Goal: Transaction & Acquisition: Purchase product/service

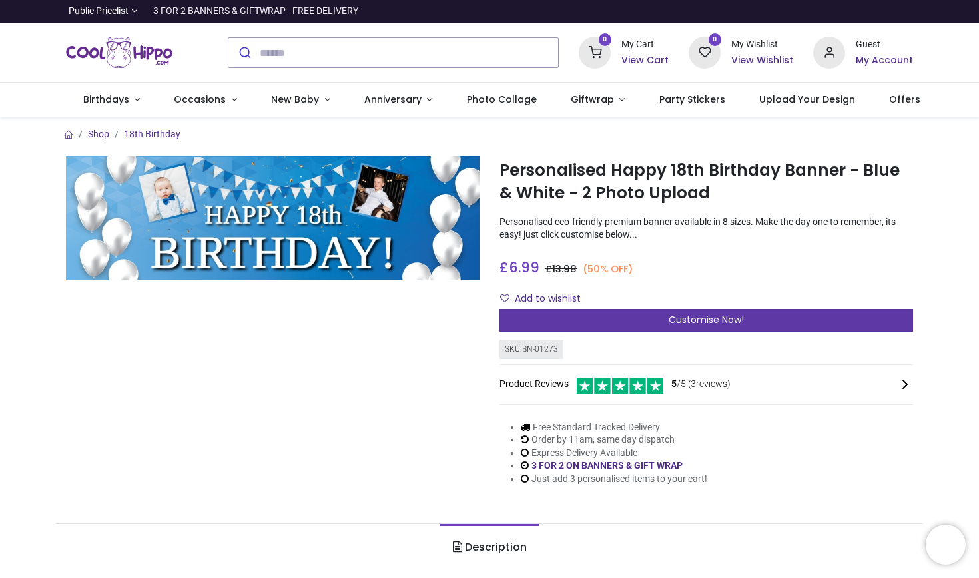
click at [673, 316] on span "Customise Now!" at bounding box center [705, 319] width 75 height 13
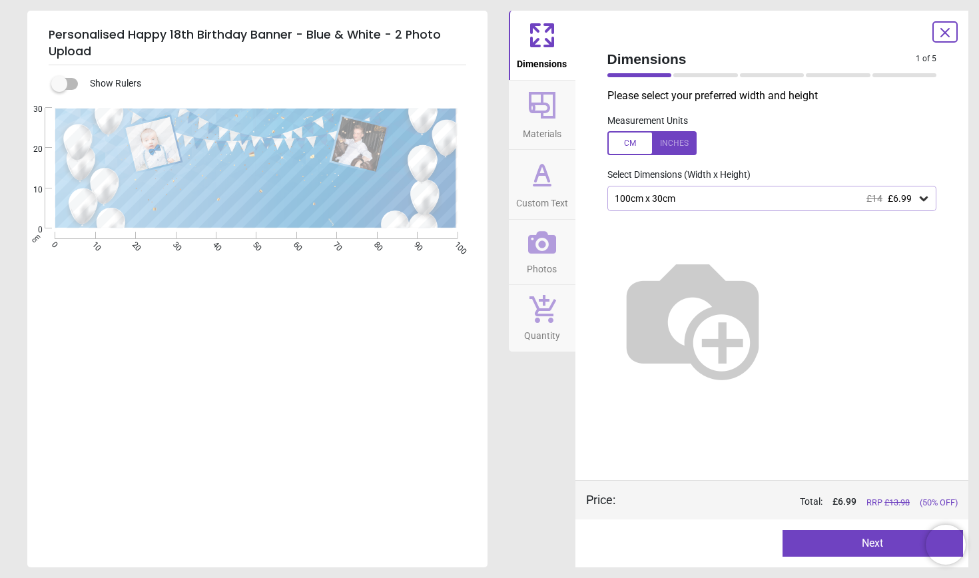
click at [537, 189] on icon at bounding box center [542, 174] width 32 height 32
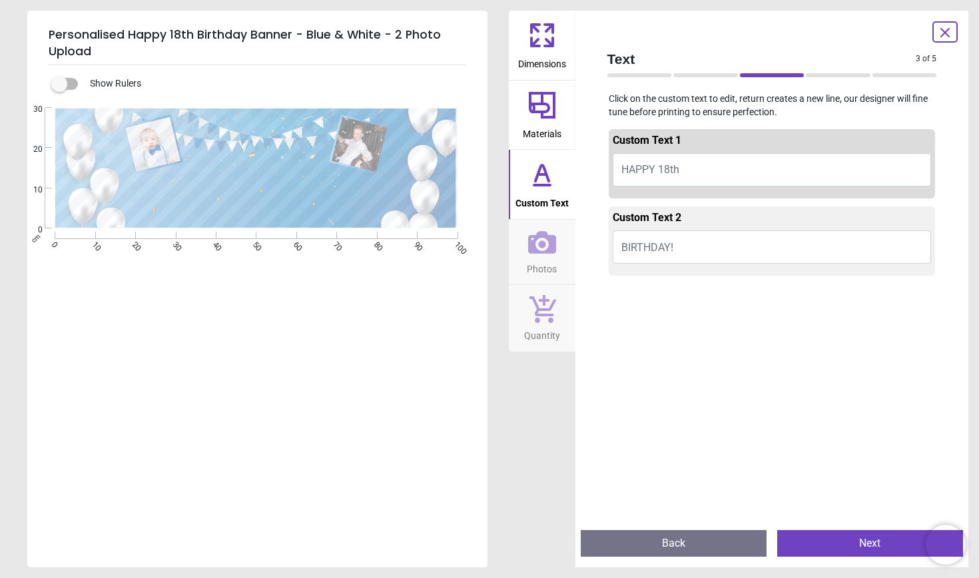
click at [686, 242] on button "BIRTHDAY!" at bounding box center [771, 246] width 319 height 33
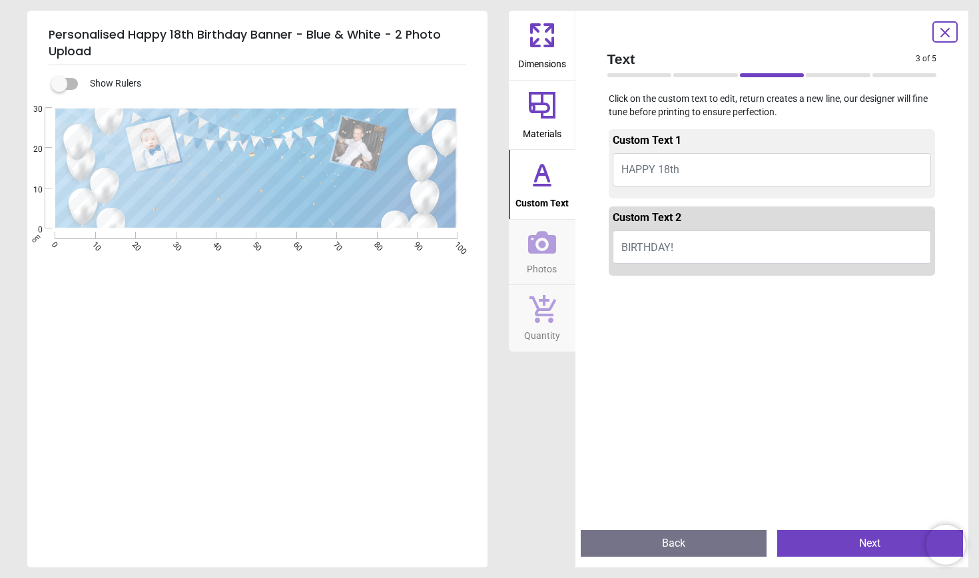
click at [683, 244] on button "BIRTHDAY!" at bounding box center [771, 246] width 319 height 33
type textarea "*"
type textarea "**********"
click at [547, 111] on icon at bounding box center [542, 105] width 27 height 27
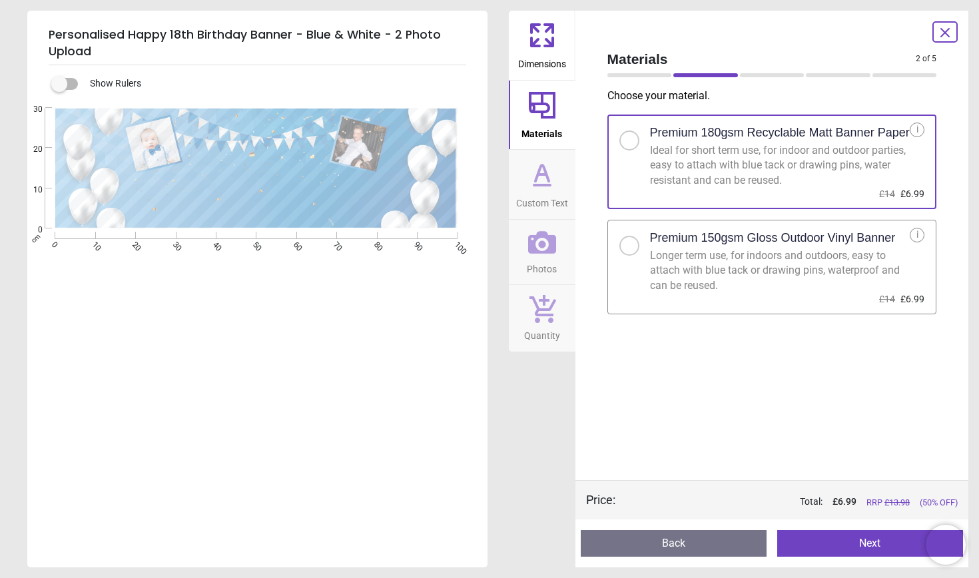
click at [548, 38] on icon at bounding box center [542, 35] width 32 height 32
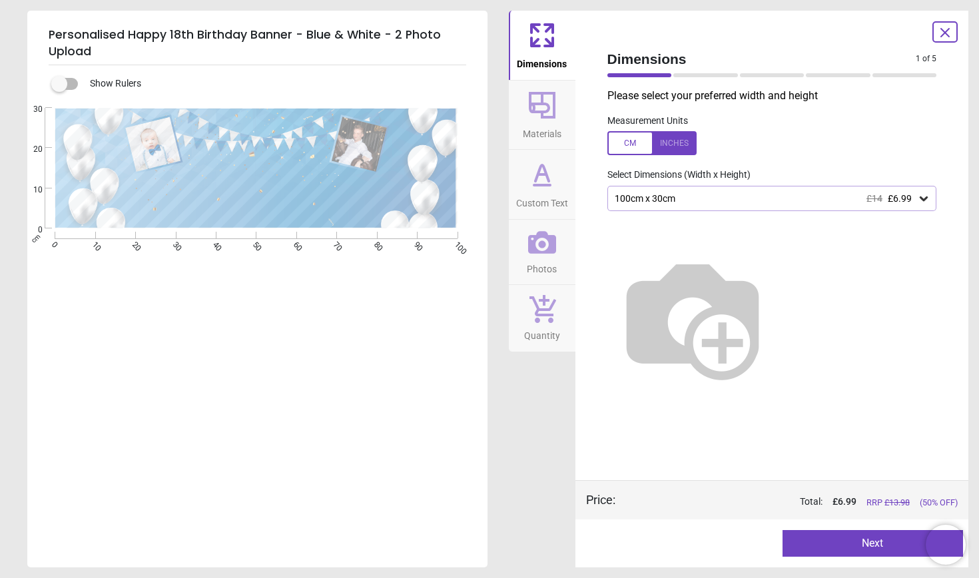
click at [542, 264] on span "Photos" at bounding box center [542, 266] width 30 height 20
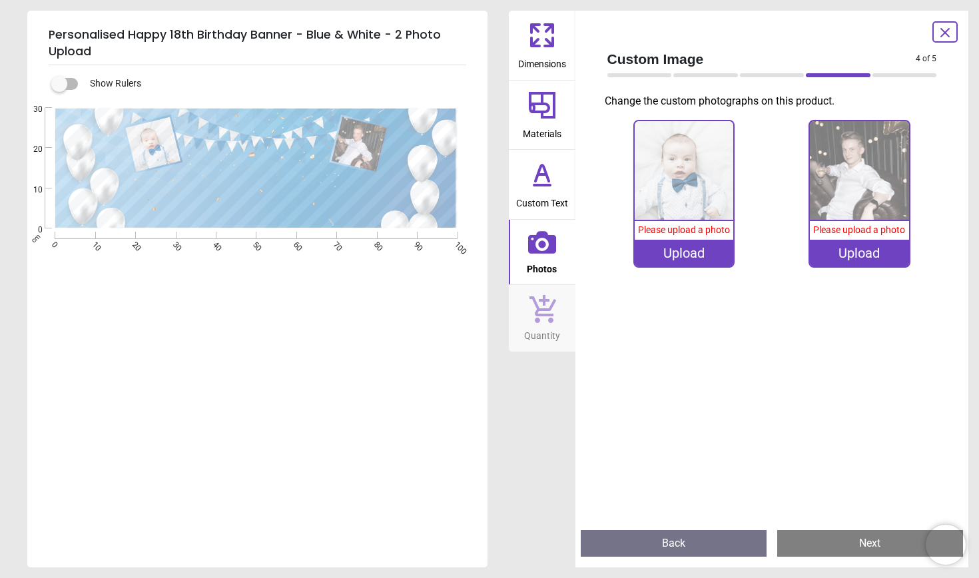
click at [699, 256] on div "Upload" at bounding box center [683, 253] width 99 height 27
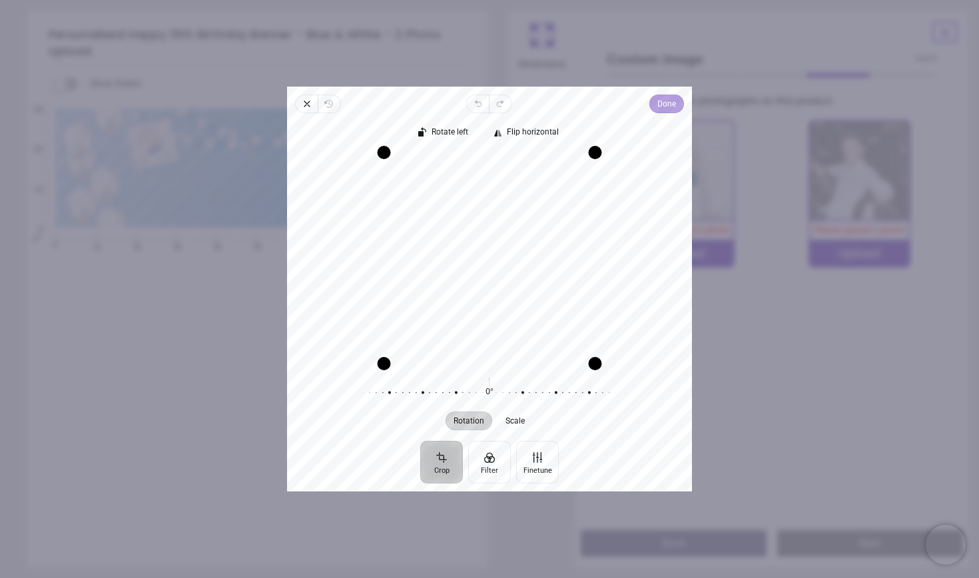
click at [662, 101] on span "Done" at bounding box center [666, 104] width 19 height 16
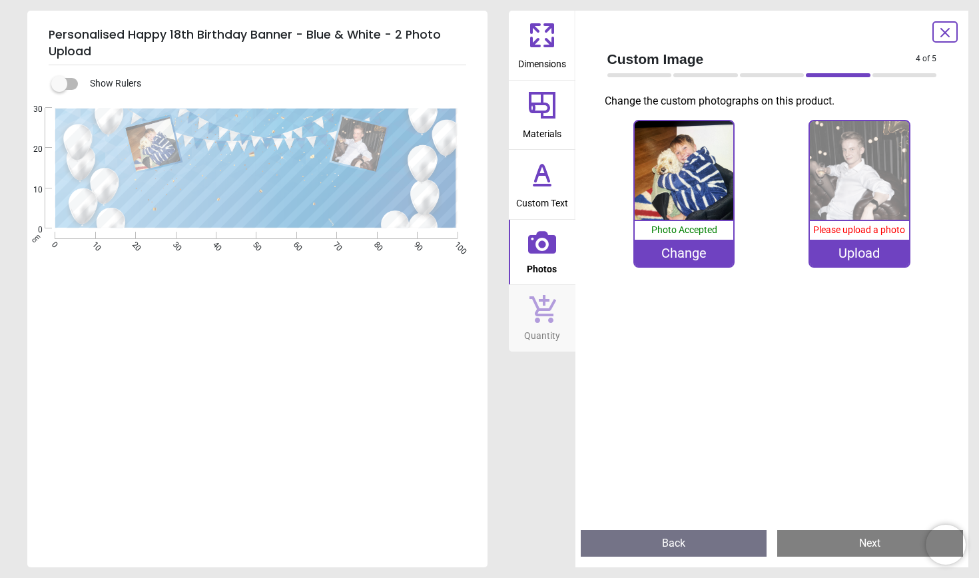
click at [873, 248] on div "Upload" at bounding box center [858, 253] width 99 height 27
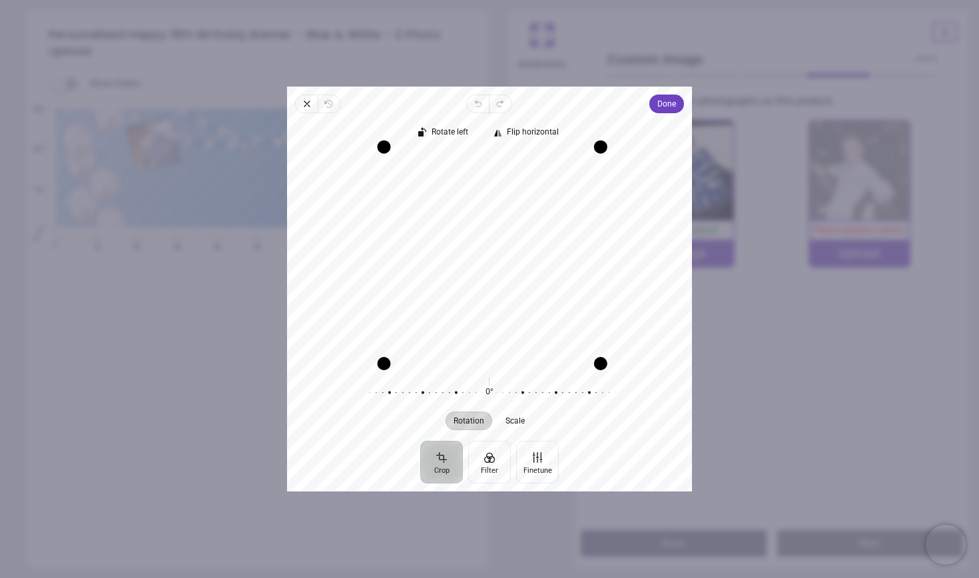
drag, startPoint x: 595, startPoint y: 154, endPoint x: 584, endPoint y: 73, distance: 81.2
click at [584, 286] on div "**********" at bounding box center [705, 334] width 413 height 96
drag, startPoint x: 518, startPoint y: 268, endPoint x: 511, endPoint y: 326, distance: 57.6
click at [511, 326] on div "Recenter" at bounding box center [489, 258] width 383 height 210
drag, startPoint x: 597, startPoint y: 361, endPoint x: 595, endPoint y: 395, distance: 33.3
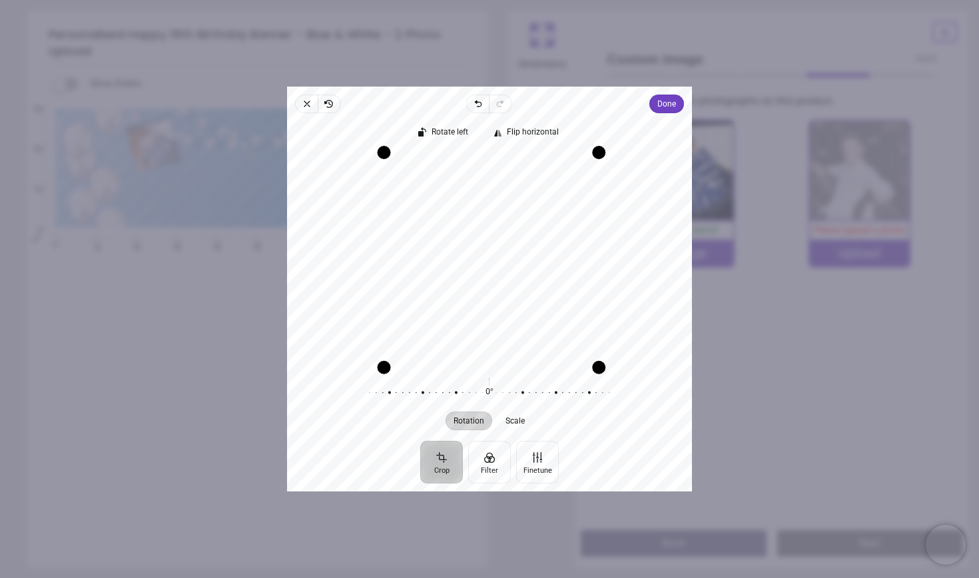
click at [595, 395] on div "Rotate left Flip horizontal Recenter Rotation Scale 0° Reset" at bounding box center [489, 277] width 405 height 328
click at [527, 237] on div "Recenter" at bounding box center [489, 258] width 383 height 210
click at [664, 107] on span "Done" at bounding box center [666, 104] width 19 height 16
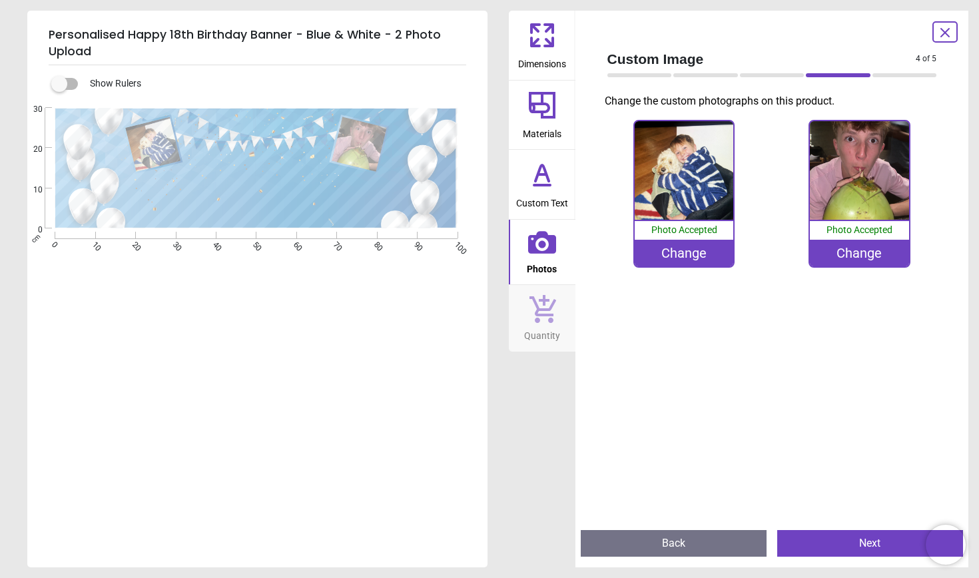
click at [555, 46] on icon at bounding box center [542, 35] width 32 height 32
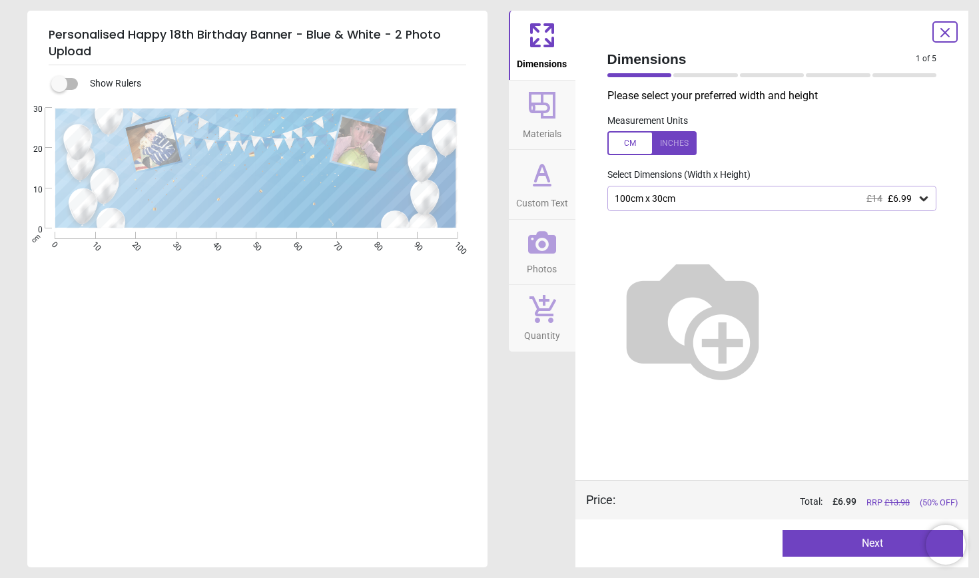
click at [547, 300] on icon at bounding box center [542, 309] width 27 height 28
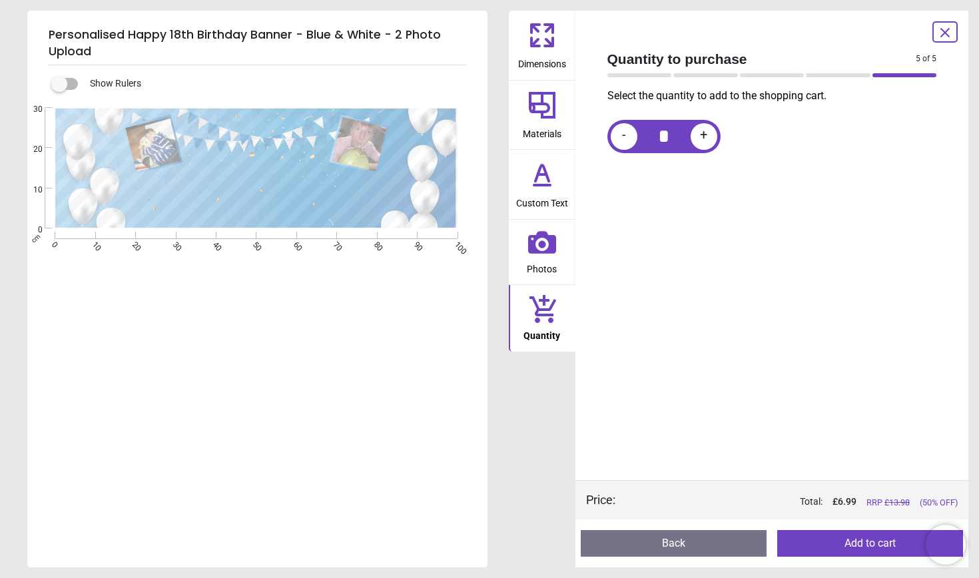
click at [811, 537] on button "Add to cart" at bounding box center [870, 543] width 186 height 27
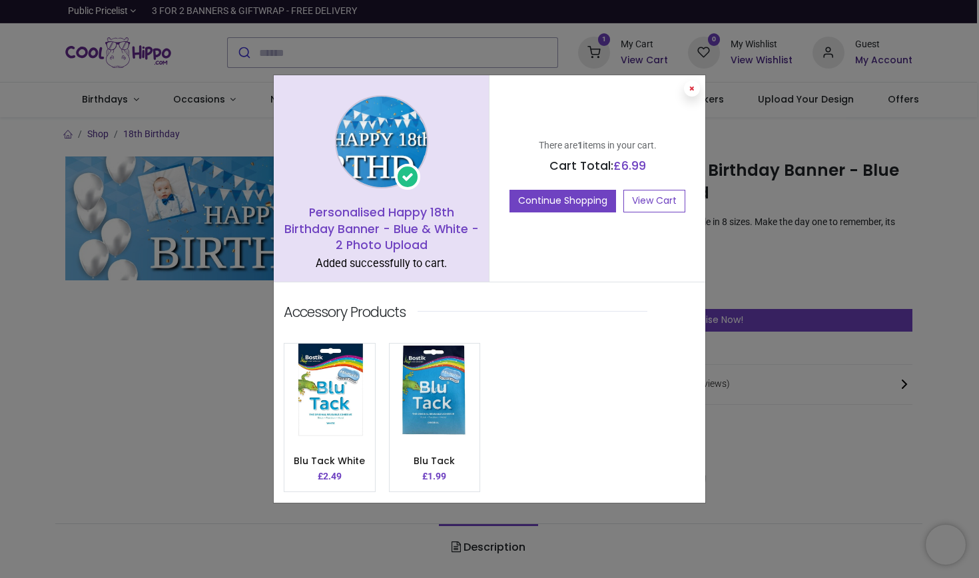
click at [692, 90] on icon at bounding box center [691, 88] width 5 height 7
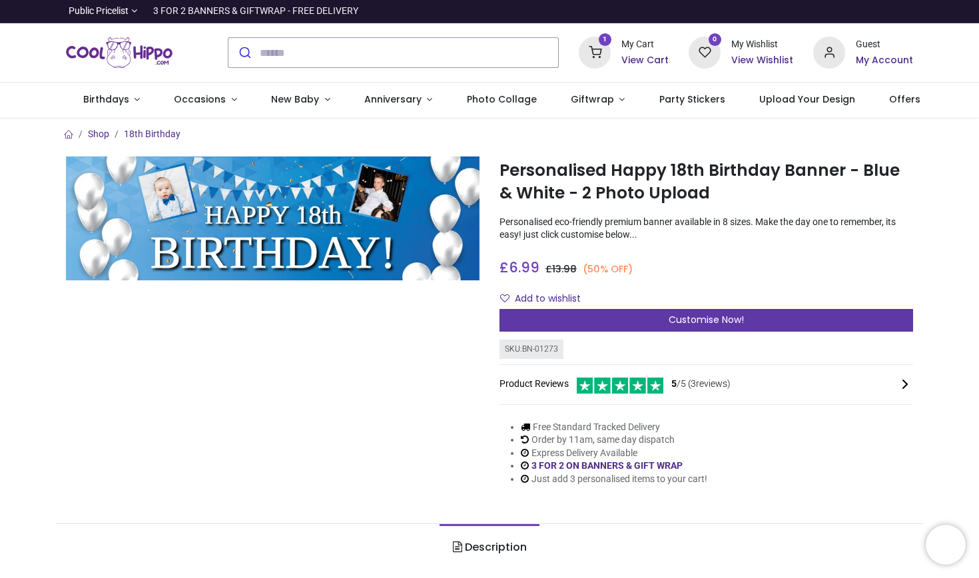
click at [702, 317] on span "Customise Now!" at bounding box center [705, 319] width 75 height 13
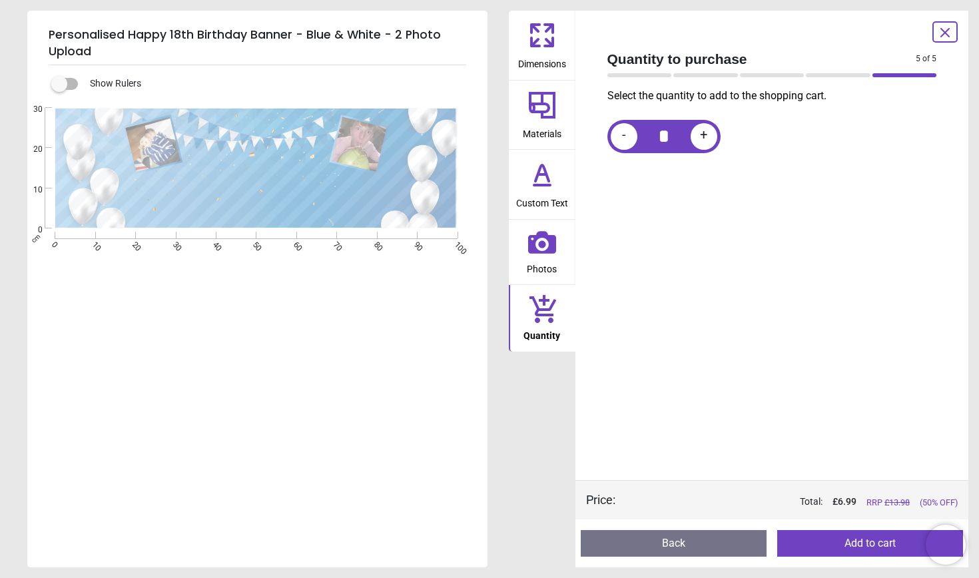
click at [549, 258] on span "Photos" at bounding box center [542, 266] width 30 height 20
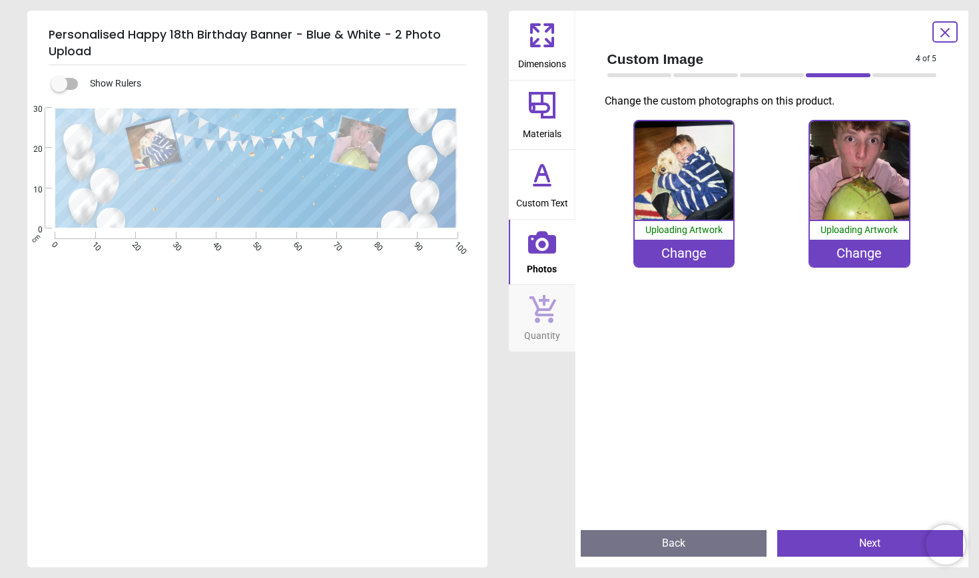
click at [690, 249] on div "Change" at bounding box center [683, 253] width 99 height 27
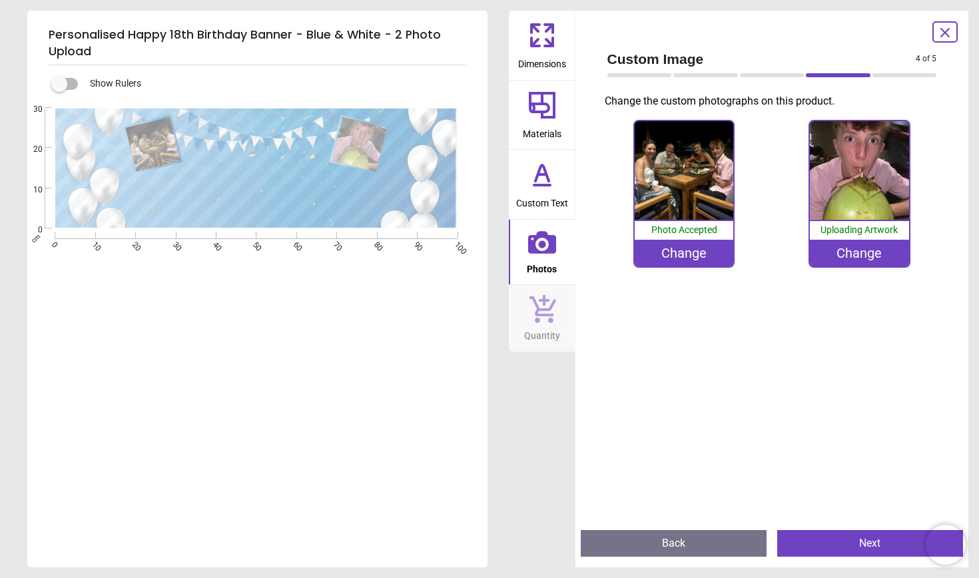
click at [859, 254] on div "Change" at bounding box center [858, 253] width 99 height 27
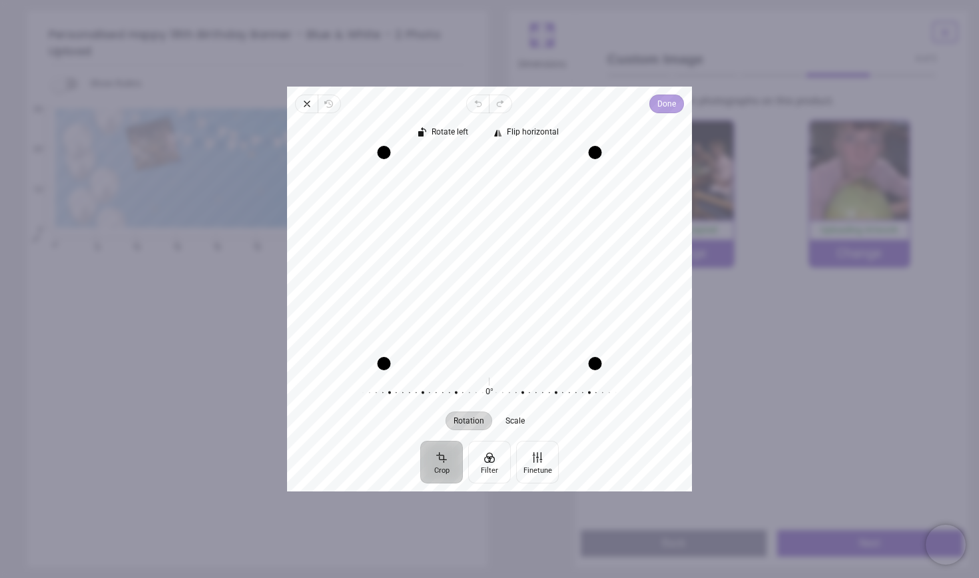
click at [666, 107] on span "Done" at bounding box center [666, 104] width 19 height 16
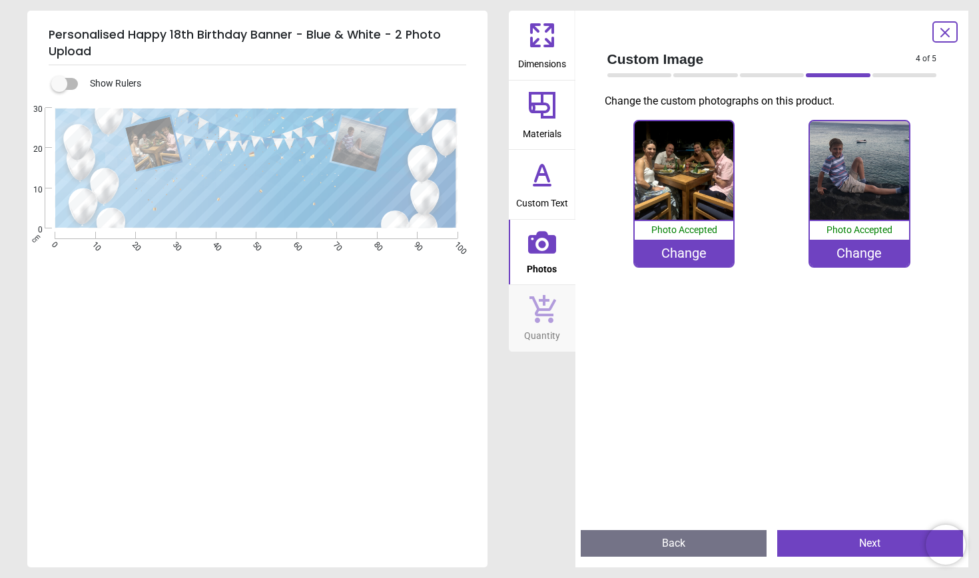
click at [798, 537] on button "Next" at bounding box center [870, 543] width 186 height 27
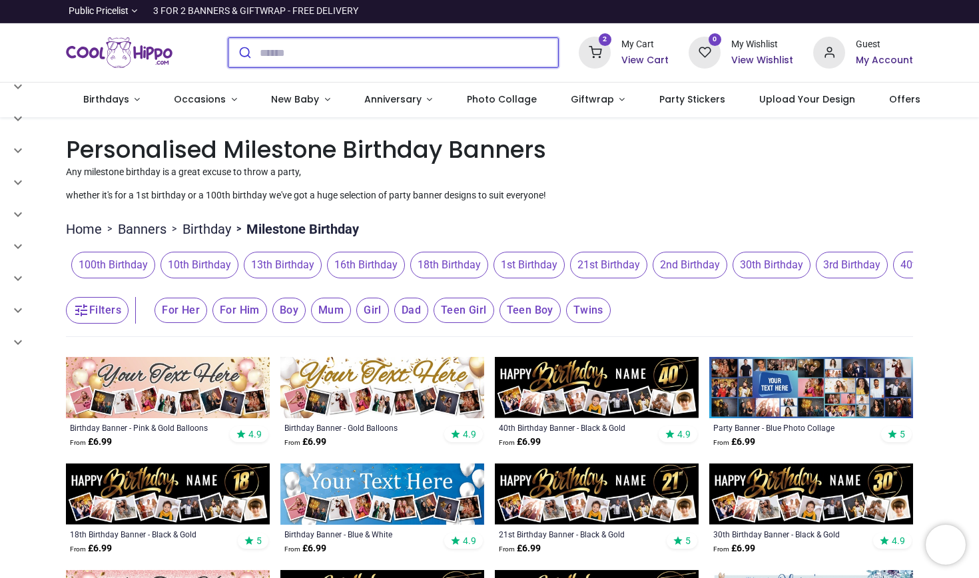
click at [342, 53] on input "search" at bounding box center [409, 52] width 298 height 29
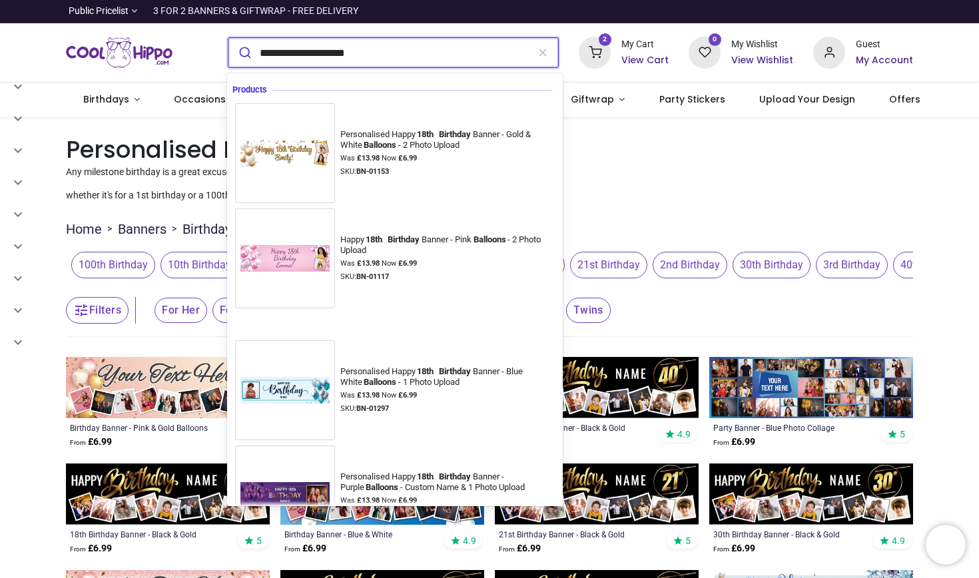
type input "**********"
click at [243, 53] on button "submit" at bounding box center [243, 52] width 31 height 29
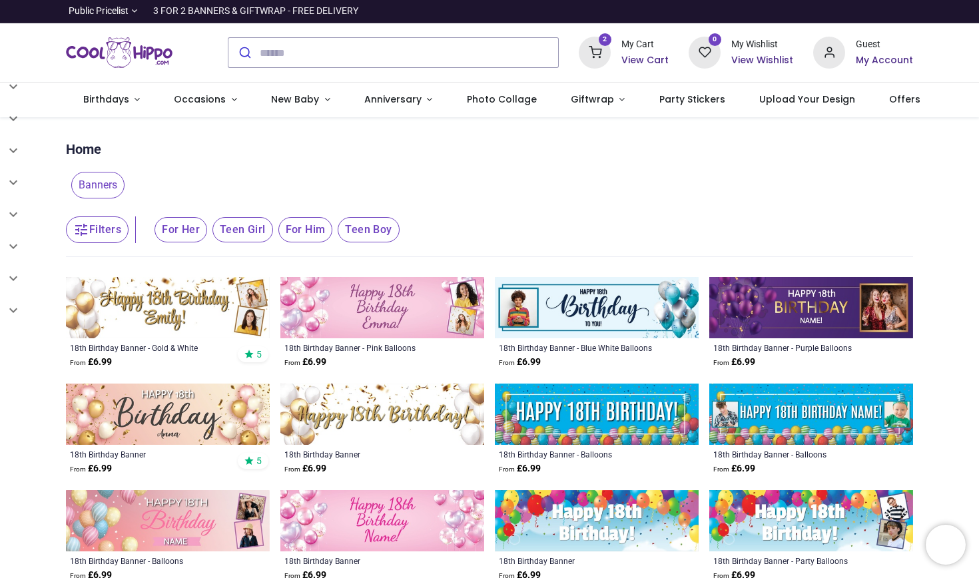
click at [103, 238] on button "Filters" at bounding box center [97, 229] width 63 height 27
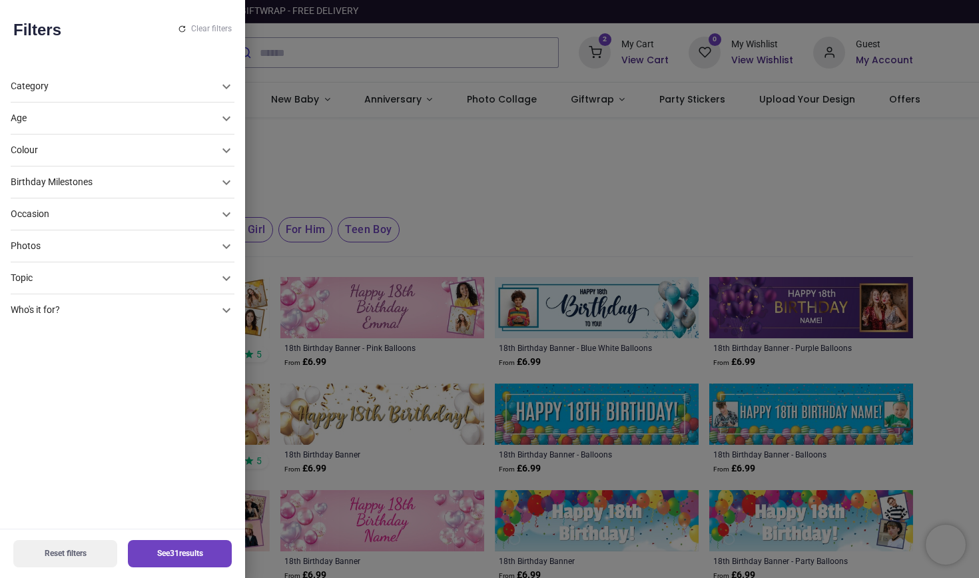
click at [345, 142] on div at bounding box center [489, 289] width 979 height 578
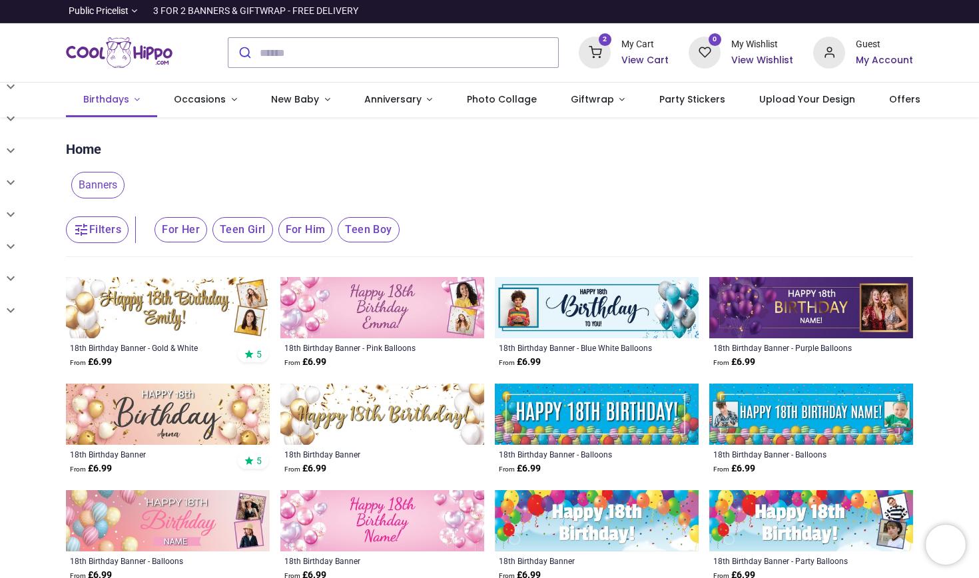
click at [105, 97] on span "Birthdays" at bounding box center [106, 99] width 46 height 13
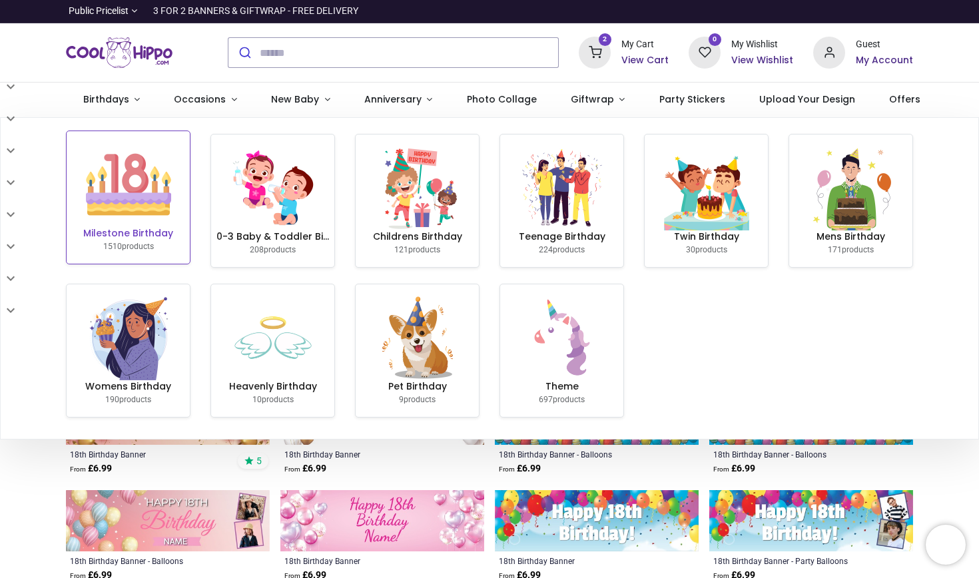
click at [150, 164] on img at bounding box center [128, 184] width 85 height 85
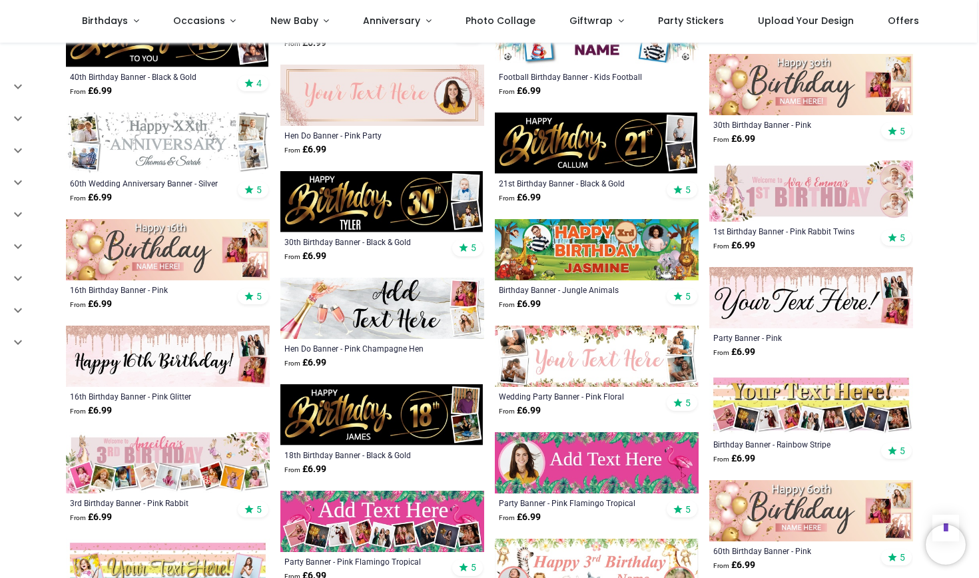
scroll to position [1829, 0]
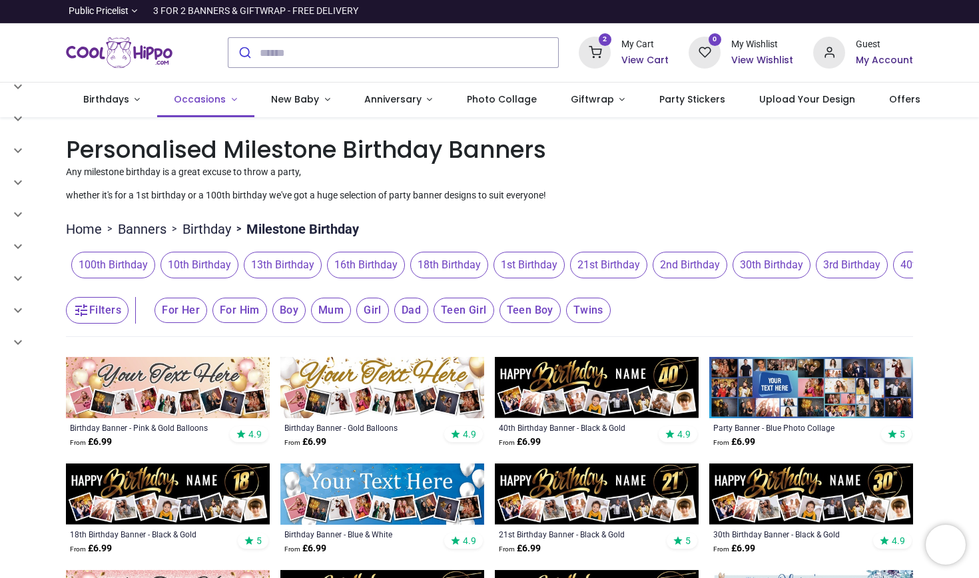
click at [224, 99] on link "Occasions" at bounding box center [205, 100] width 97 height 35
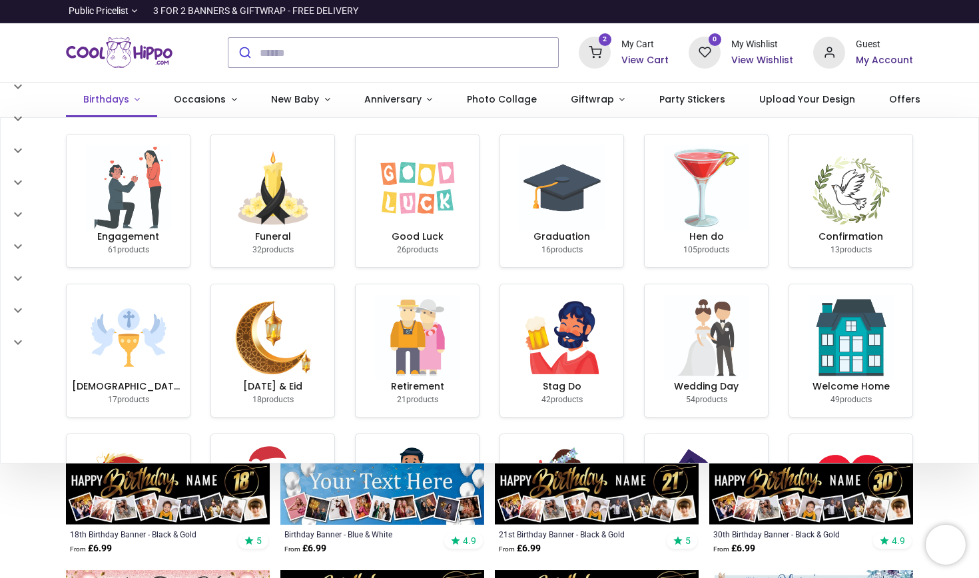
click at [137, 93] on link "Birthdays" at bounding box center [111, 100] width 91 height 35
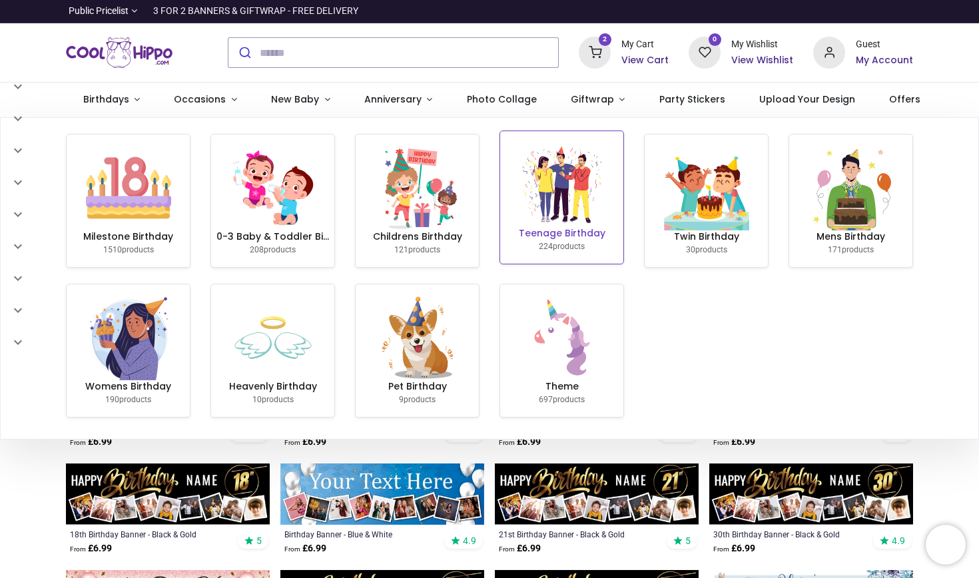
click at [539, 188] on img at bounding box center [561, 184] width 85 height 85
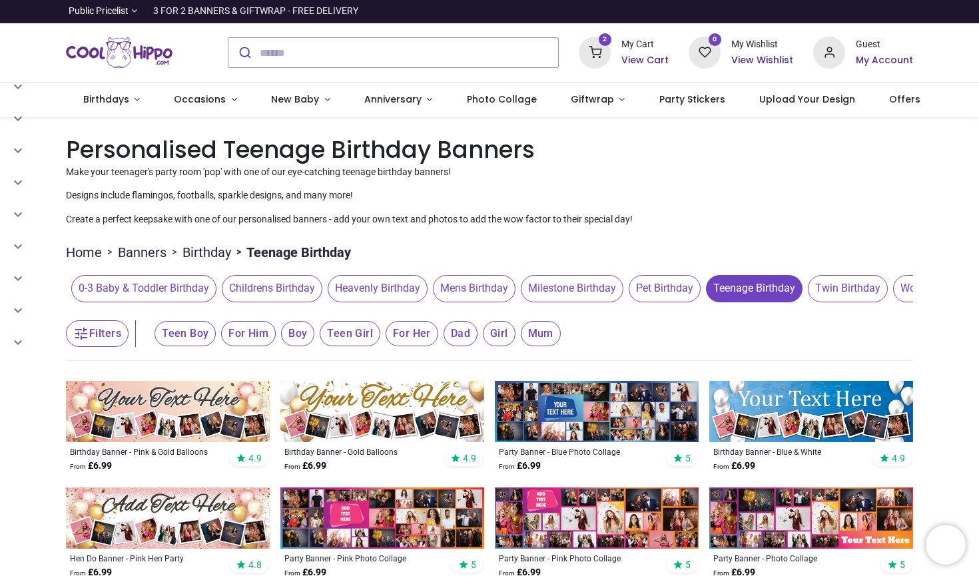
click at [646, 54] on h6 "View Cart" at bounding box center [644, 60] width 47 height 13
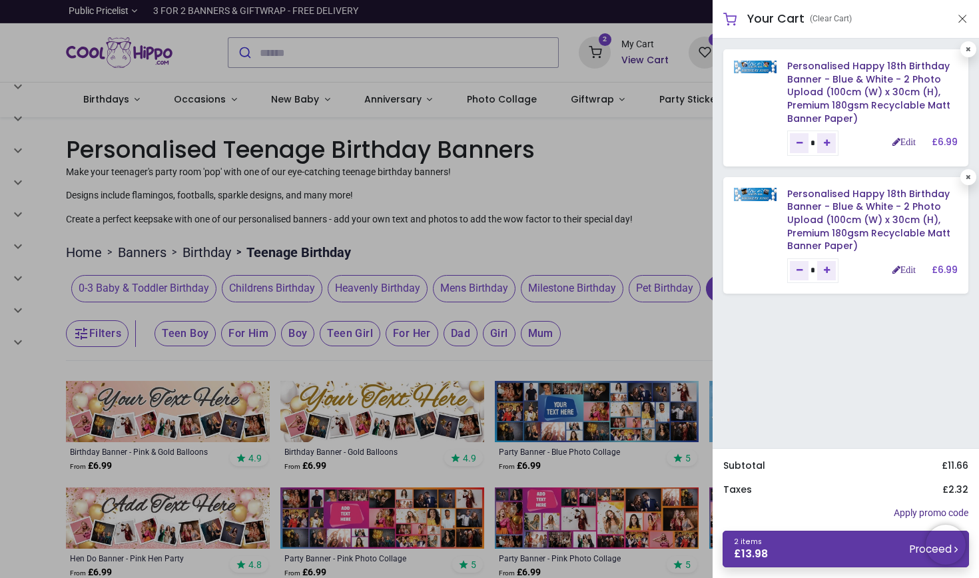
click at [789, 557] on link "2 items £ 13.98 Proceed" at bounding box center [845, 549] width 246 height 37
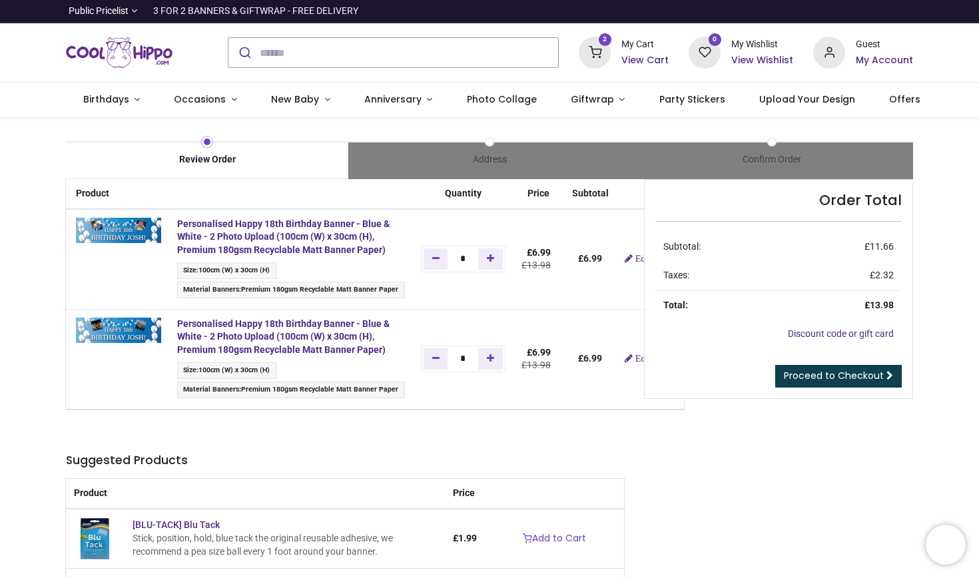
click at [851, 373] on span "Proceed to Checkout" at bounding box center [834, 375] width 100 height 13
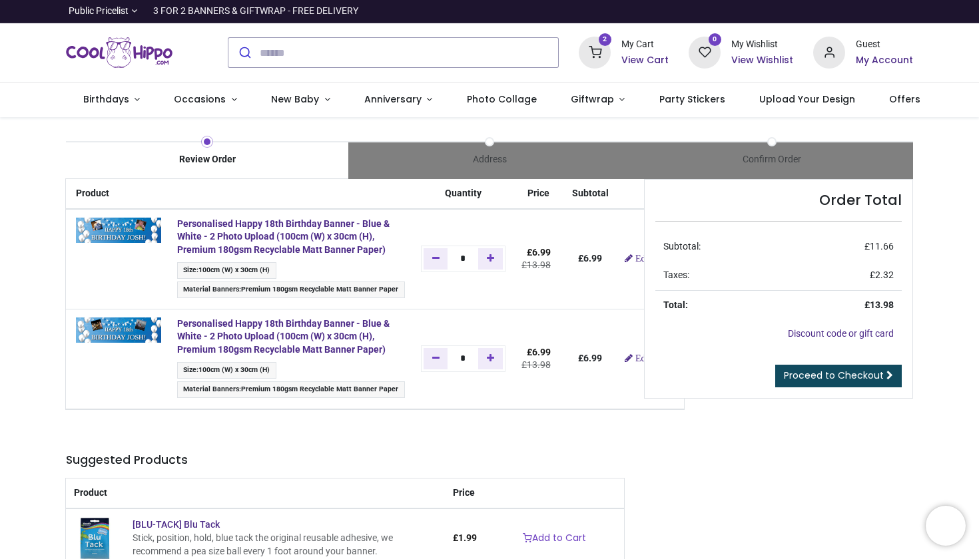
click at [355, 375] on ul "Size : 100cm (W) x 30cm (H) Material Banners : Premium 180gsm Recyclable Matt B…" at bounding box center [291, 381] width 228 height 39
click at [260, 238] on strong "Personalised Happy 18th Birthday Banner - Blue & White - 2 Photo Upload (100cm …" at bounding box center [283, 236] width 212 height 37
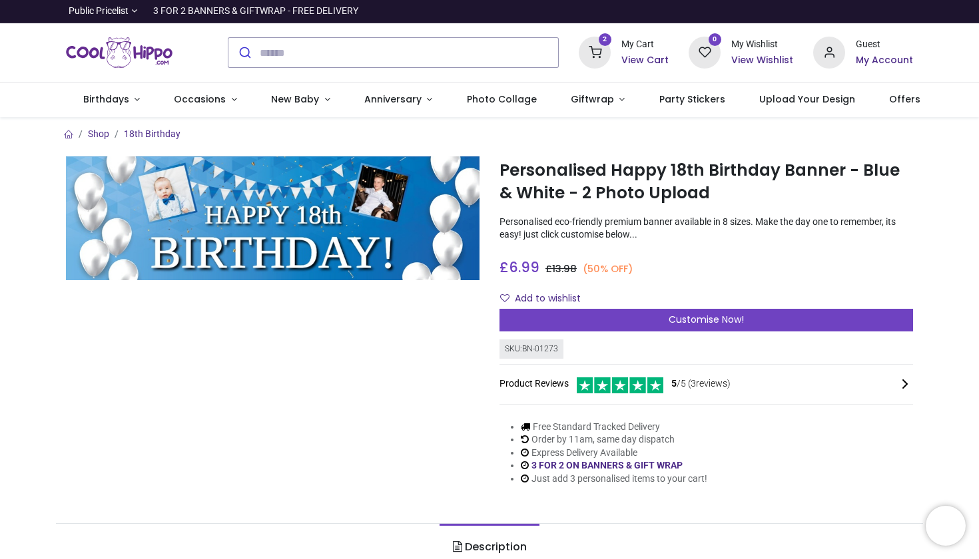
click at [658, 305] on div "Add to wishlist" at bounding box center [705, 299] width 413 height 23
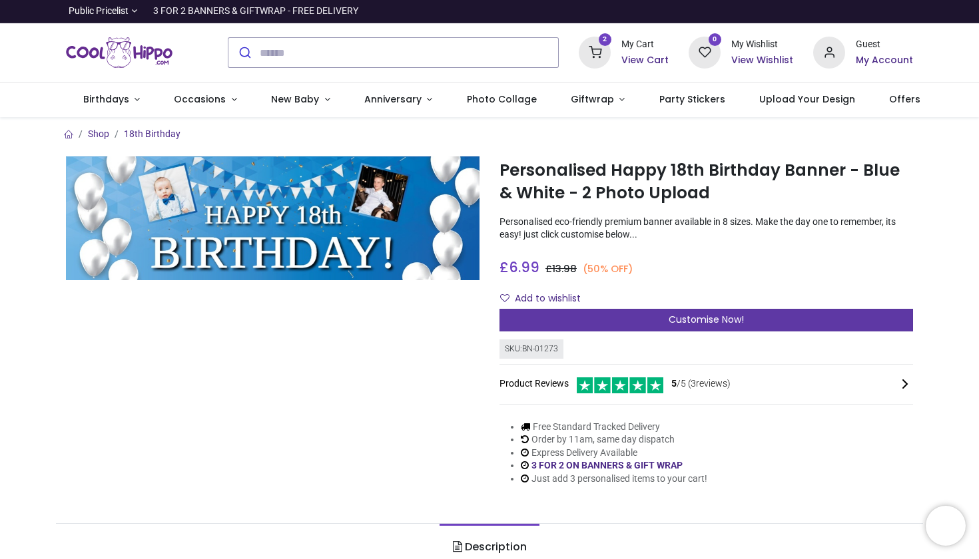
click at [673, 317] on span "Customise Now!" at bounding box center [705, 319] width 75 height 13
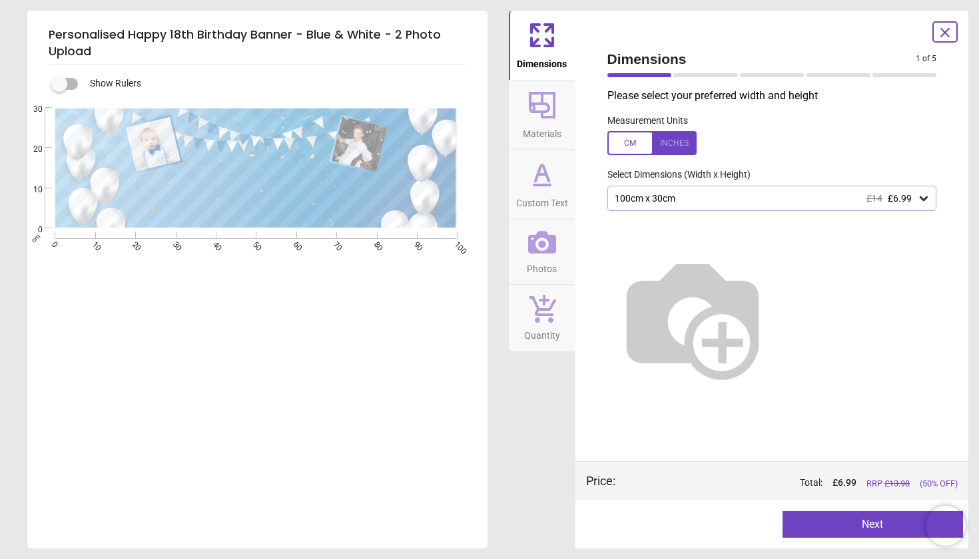
click at [551, 107] on icon at bounding box center [542, 105] width 32 height 32
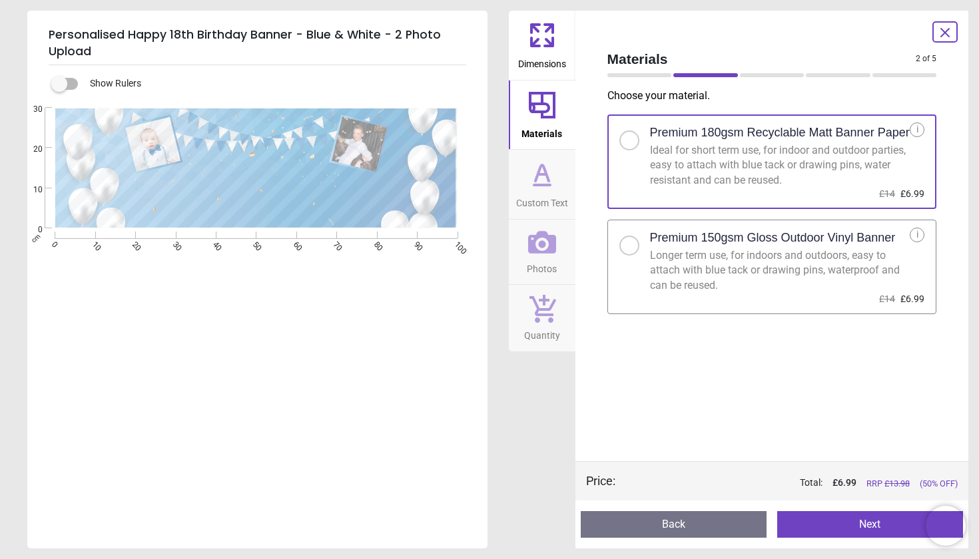
click at [939, 32] on icon at bounding box center [945, 33] width 16 height 16
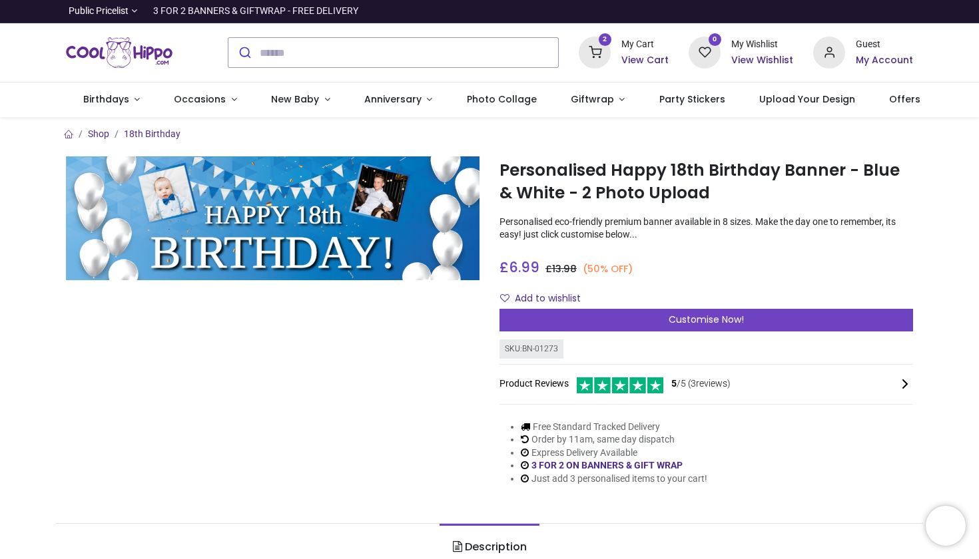
click at [631, 47] on div "My Cart" at bounding box center [644, 44] width 47 height 13
click at [649, 59] on h6 "View Cart" at bounding box center [644, 60] width 47 height 13
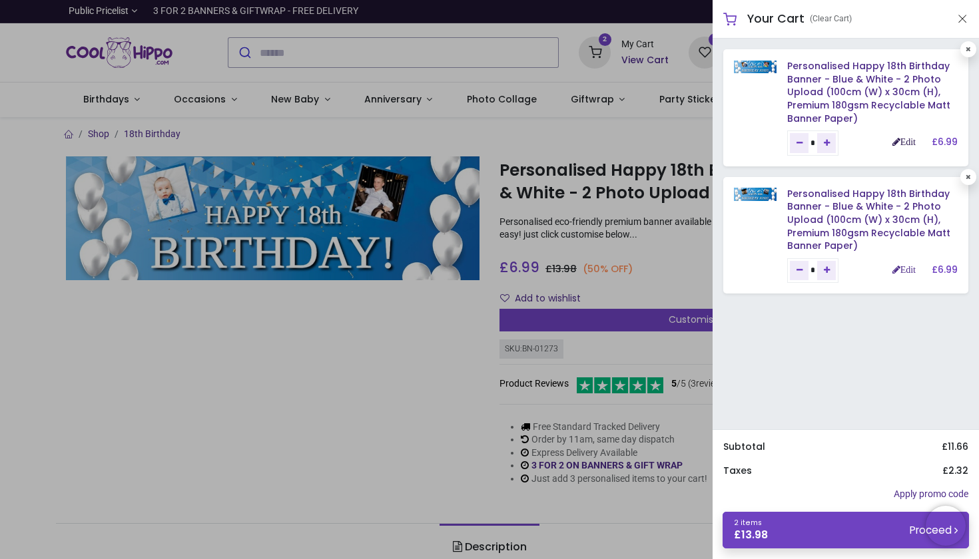
click at [895, 143] on link "Edit" at bounding box center [903, 141] width 23 height 9
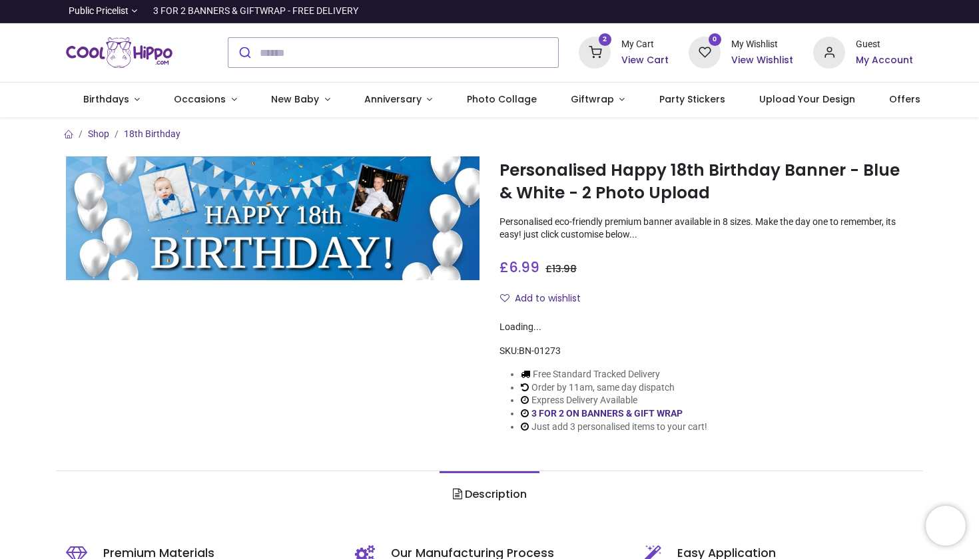
scroll to position [39, 0]
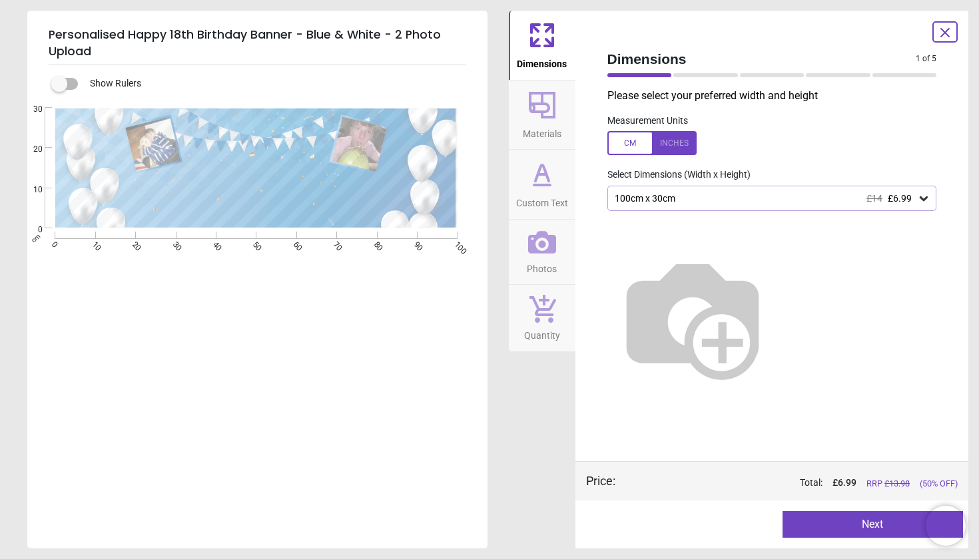
click at [540, 126] on span "Materials" at bounding box center [542, 131] width 39 height 20
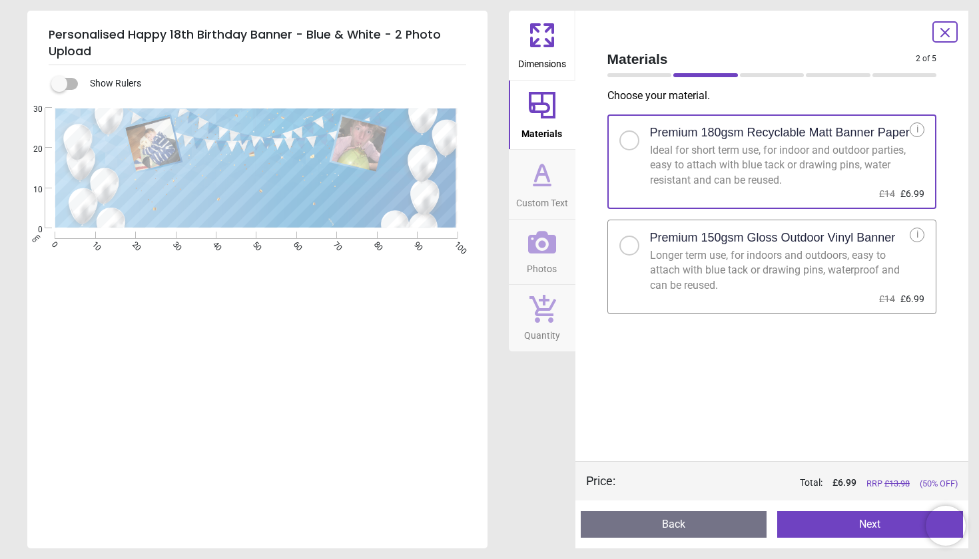
click at [628, 245] on div at bounding box center [629, 246] width 8 height 8
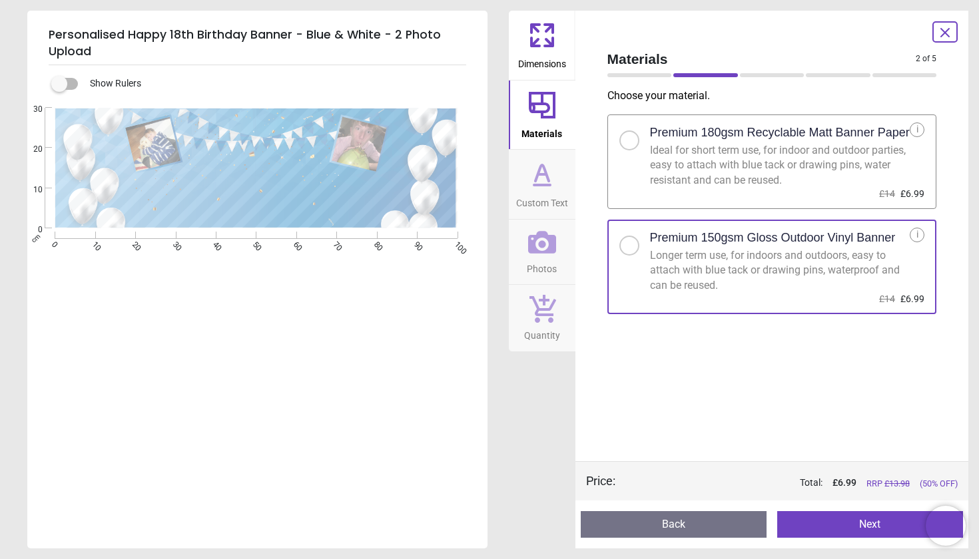
click at [549, 33] on icon at bounding box center [542, 35] width 32 height 32
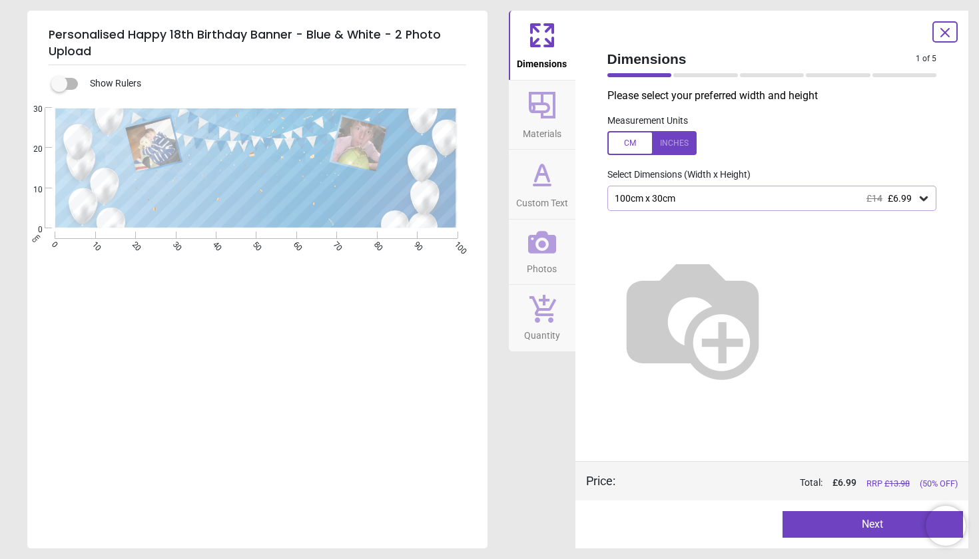
click at [869, 202] on span "£14" at bounding box center [874, 198] width 16 height 11
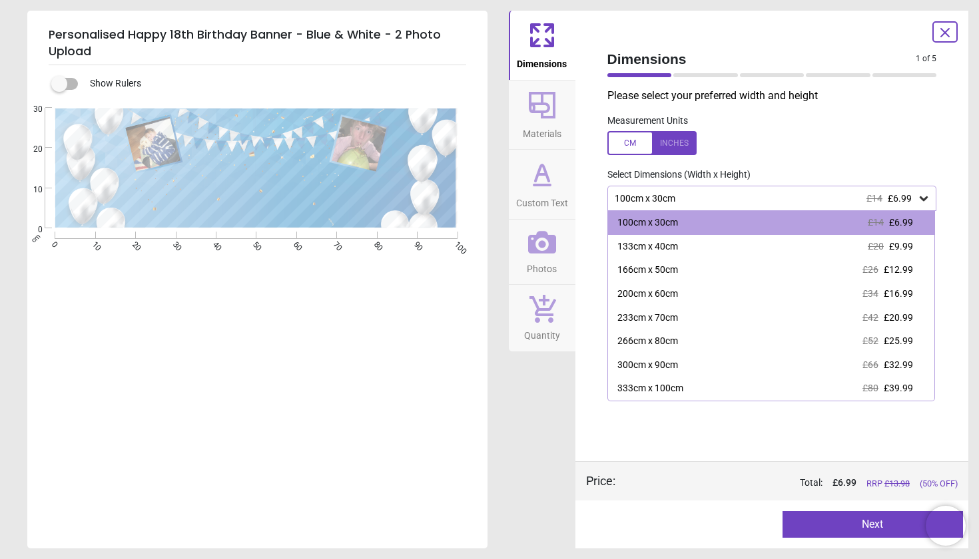
click at [869, 202] on span "£14" at bounding box center [874, 198] width 16 height 11
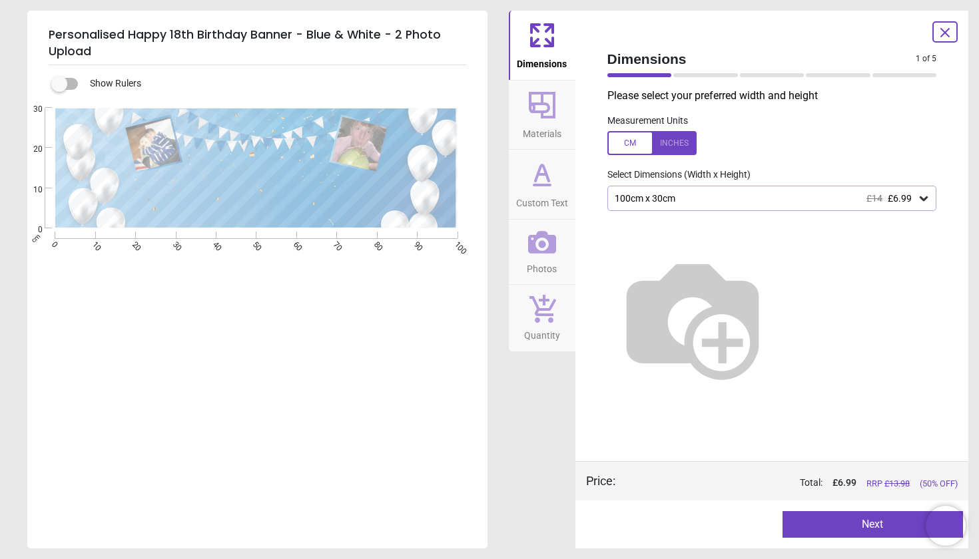
click at [851, 200] on div "100cm x 30cm £14 £6.99" at bounding box center [765, 198] width 304 height 11
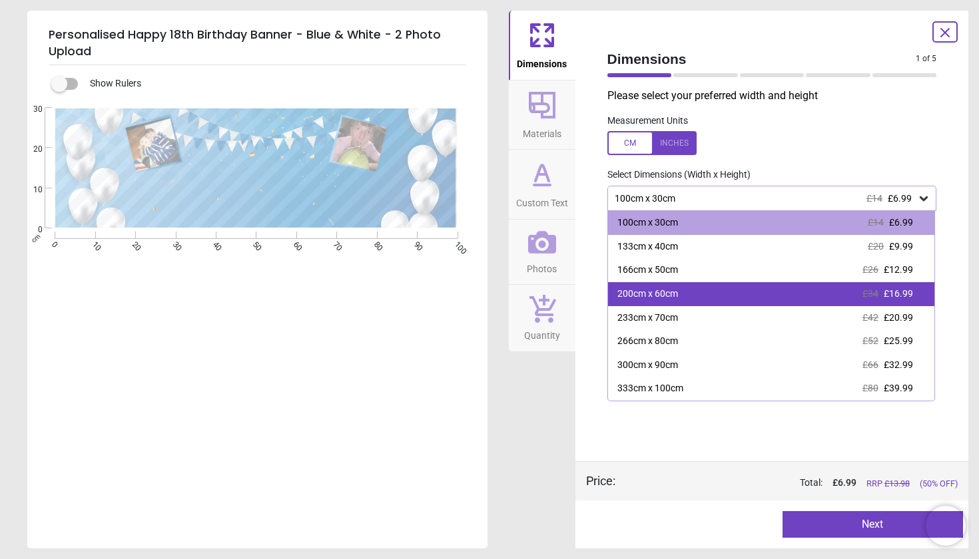
click at [876, 288] on span "£34" at bounding box center [870, 293] width 16 height 11
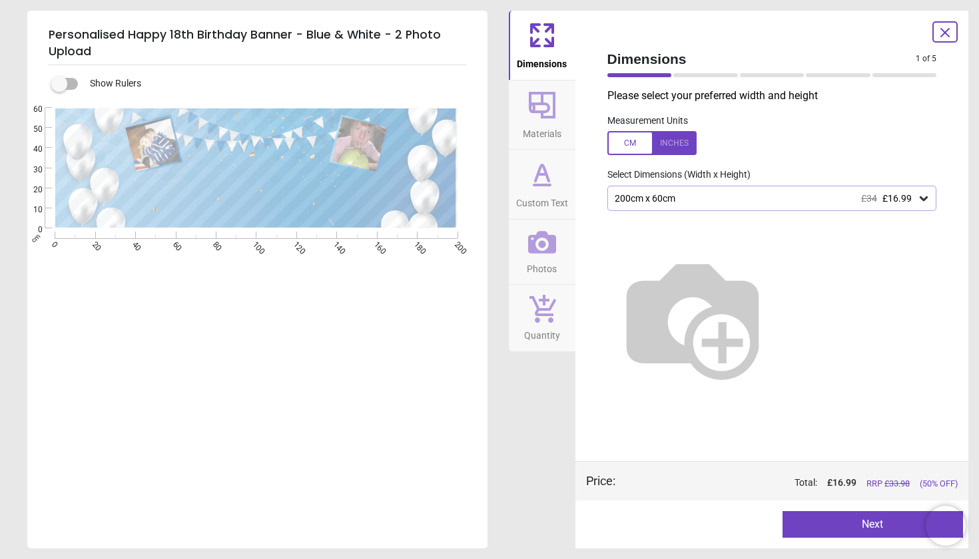
click at [541, 107] on icon at bounding box center [542, 105] width 32 height 32
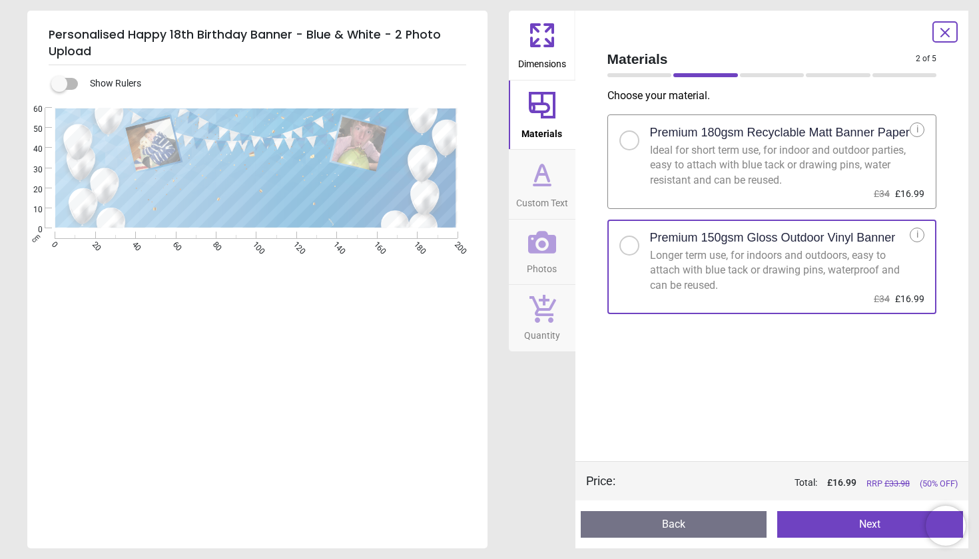
click at [849, 529] on button "Next" at bounding box center [870, 524] width 186 height 27
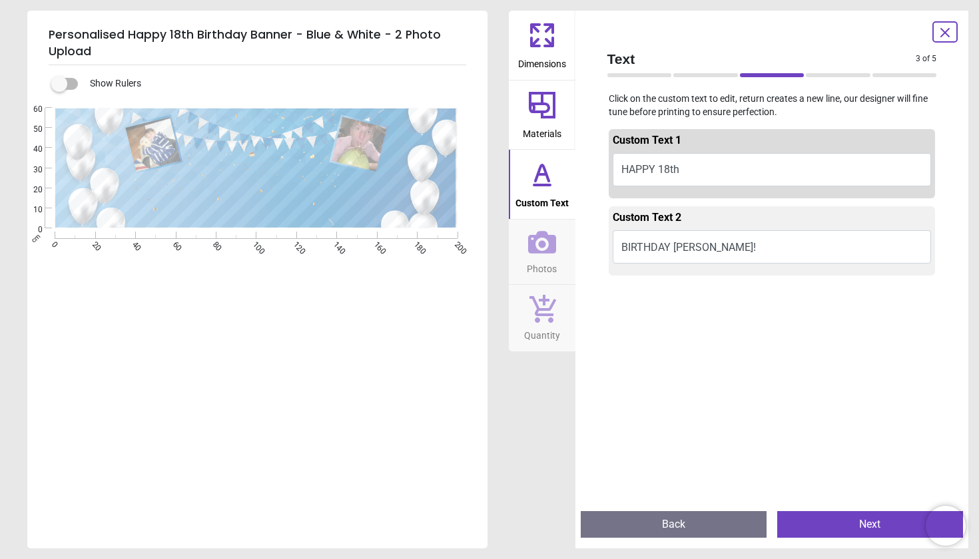
click at [853, 531] on button "Next" at bounding box center [870, 524] width 186 height 27
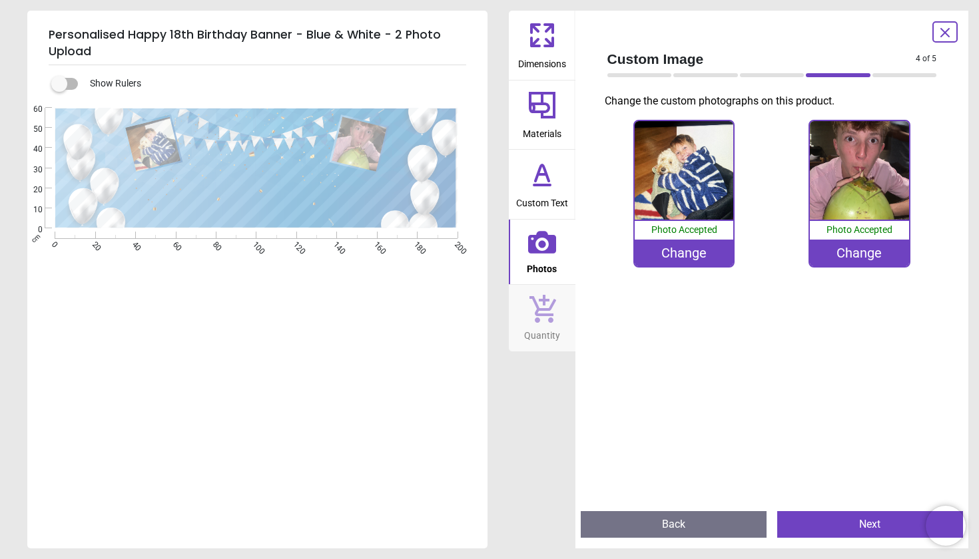
click at [853, 531] on button "Next" at bounding box center [870, 524] width 186 height 27
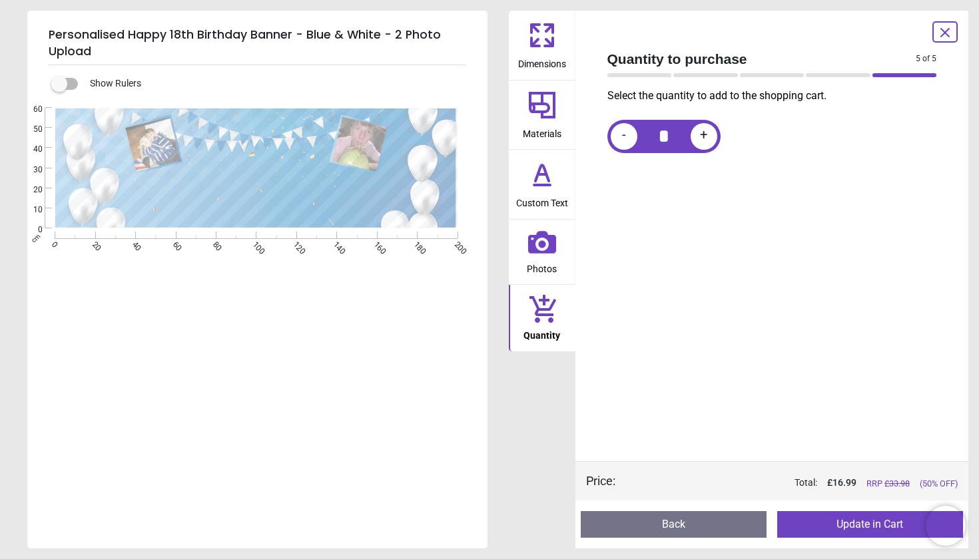
click at [857, 523] on button "Update in Cart" at bounding box center [870, 524] width 186 height 27
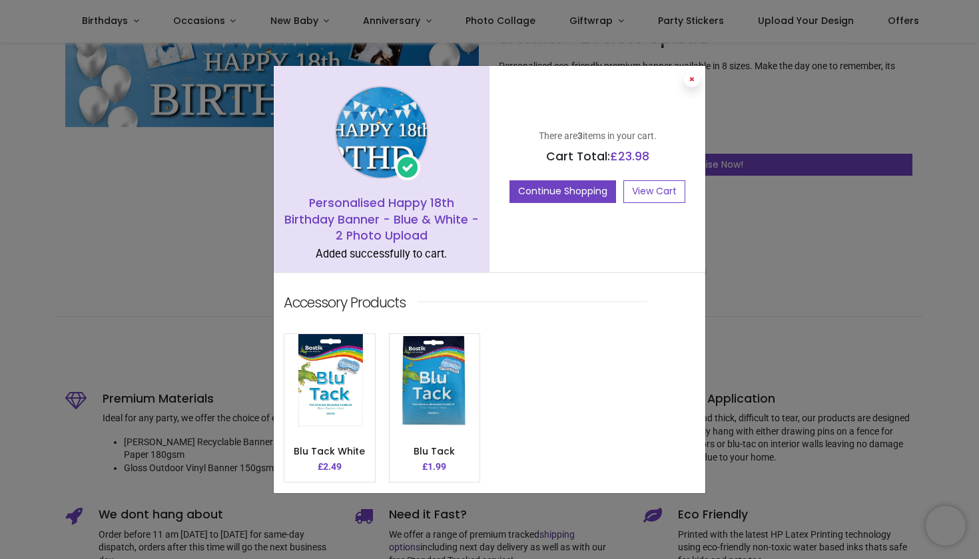
click at [685, 80] on button at bounding box center [692, 79] width 16 height 16
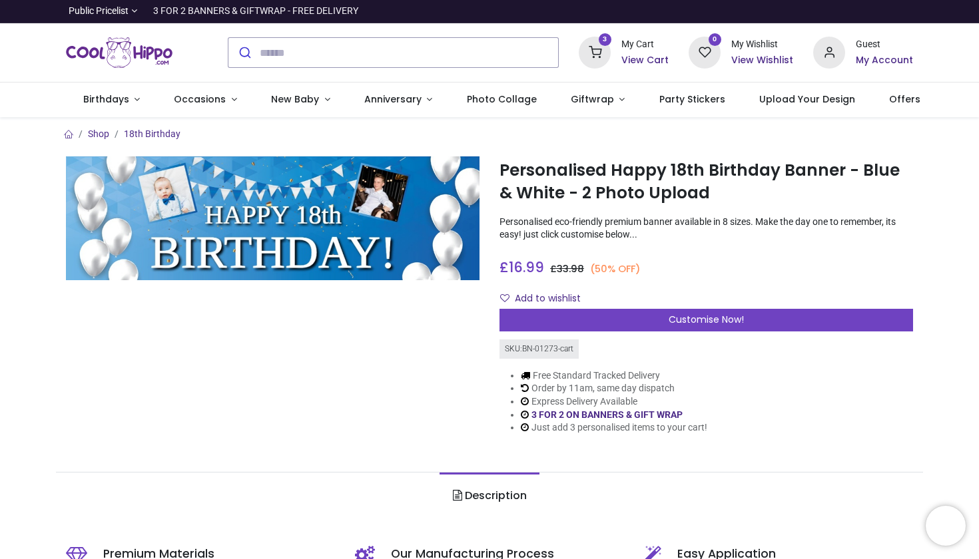
click at [646, 61] on h6 "View Cart" at bounding box center [644, 60] width 47 height 13
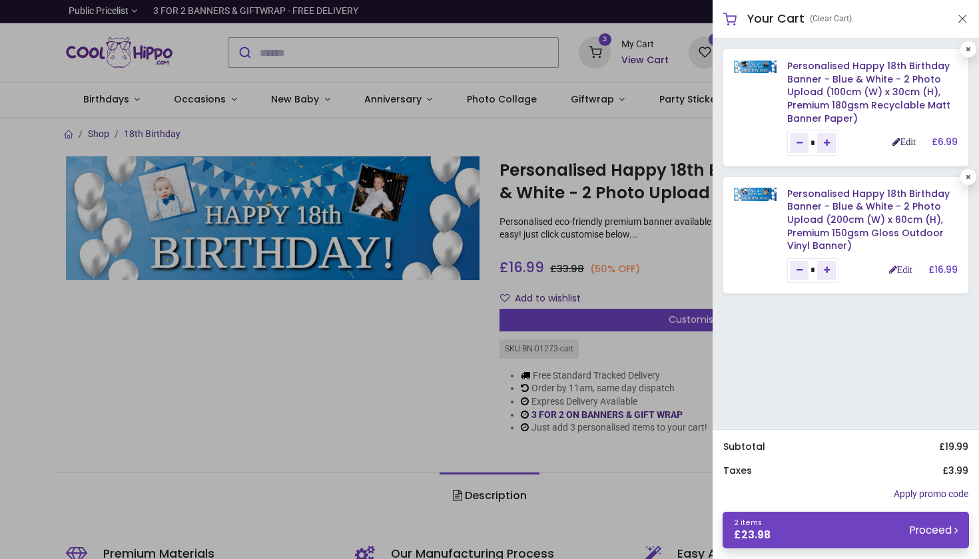
click at [902, 140] on link "Edit" at bounding box center [903, 141] width 23 height 9
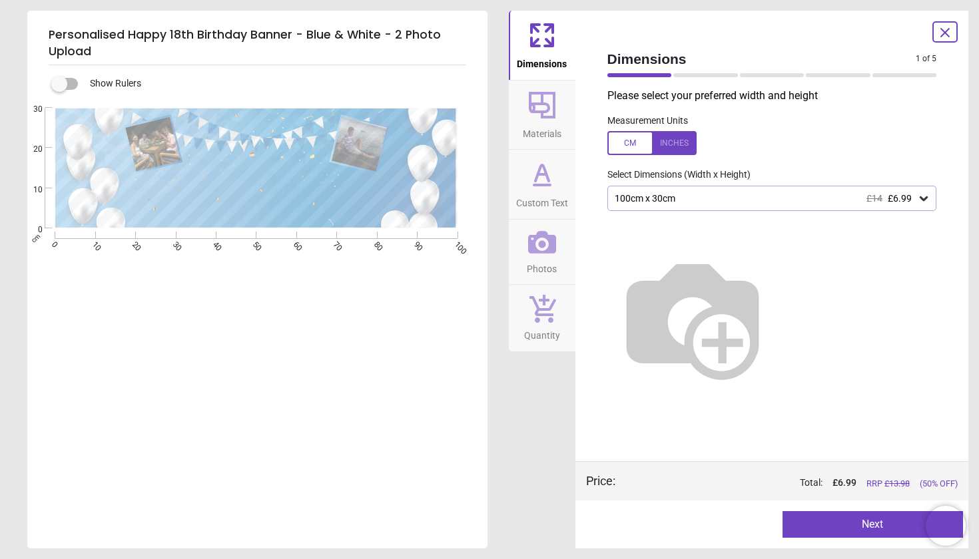
click at [672, 196] on div "100cm x 30cm £14 £6.99" at bounding box center [765, 198] width 304 height 11
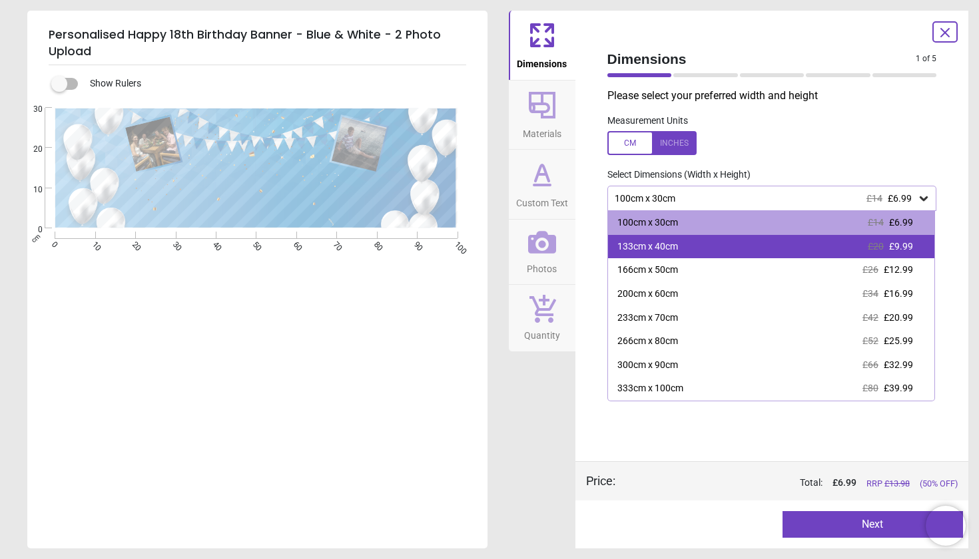
click at [690, 242] on div "133cm x 40cm £20 £9.99" at bounding box center [771, 247] width 327 height 24
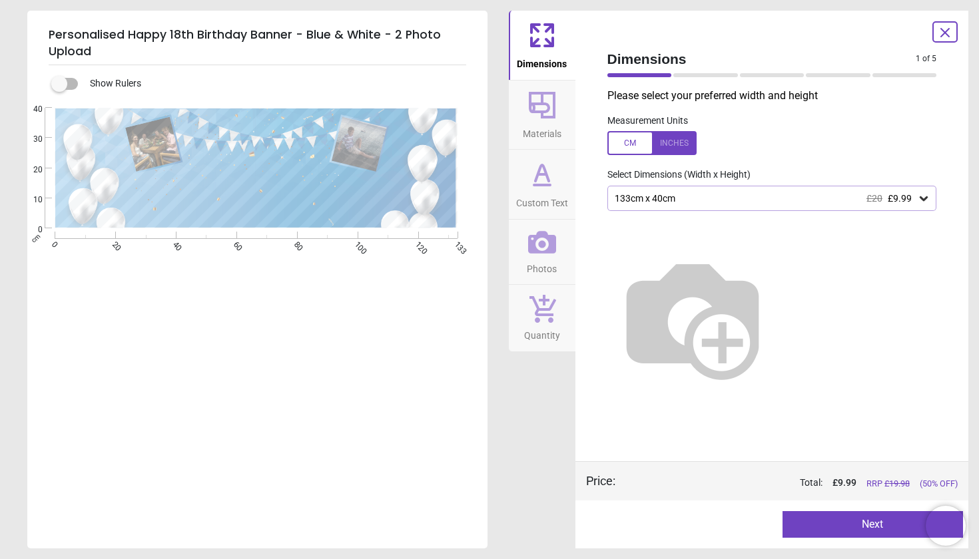
click at [845, 529] on button "Next" at bounding box center [872, 524] width 180 height 27
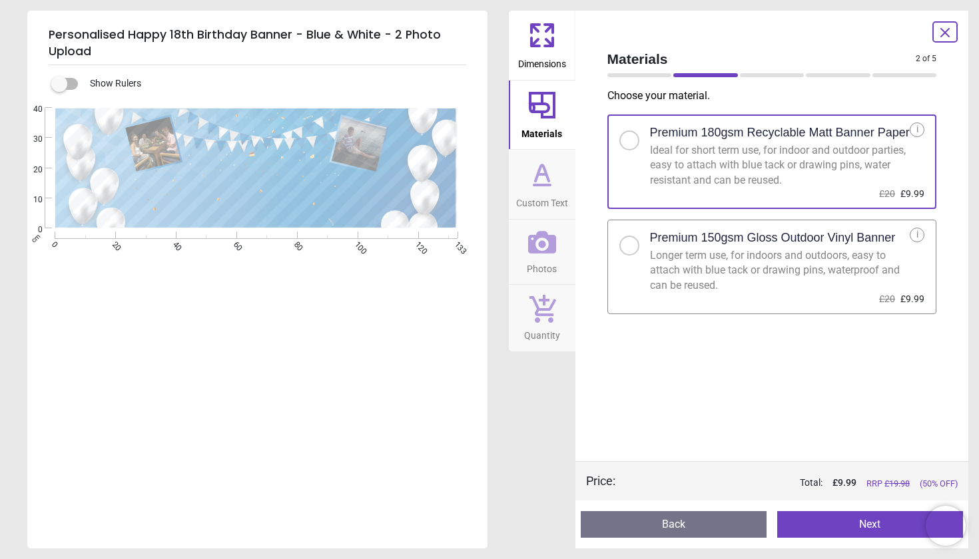
click at [623, 250] on div at bounding box center [629, 246] width 20 height 20
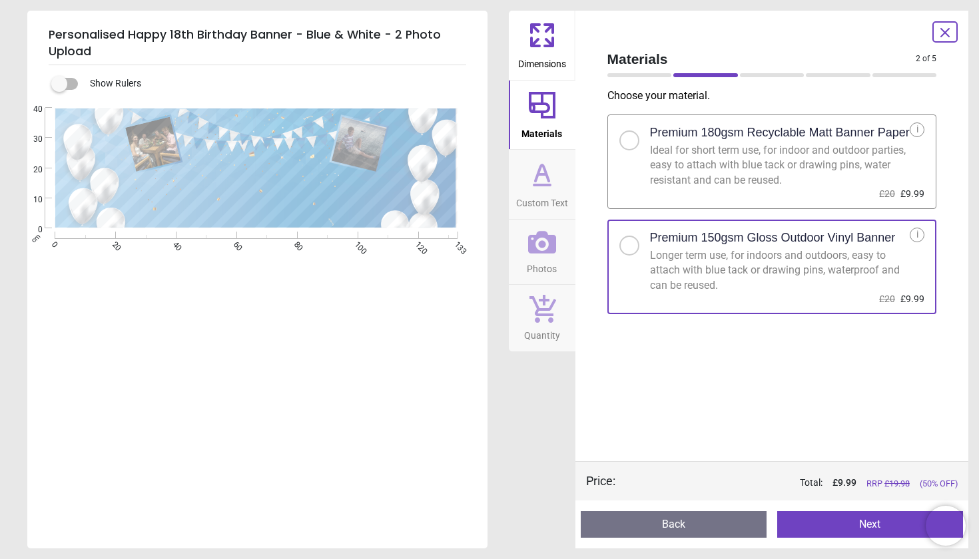
click at [861, 522] on button "Next" at bounding box center [870, 524] width 186 height 27
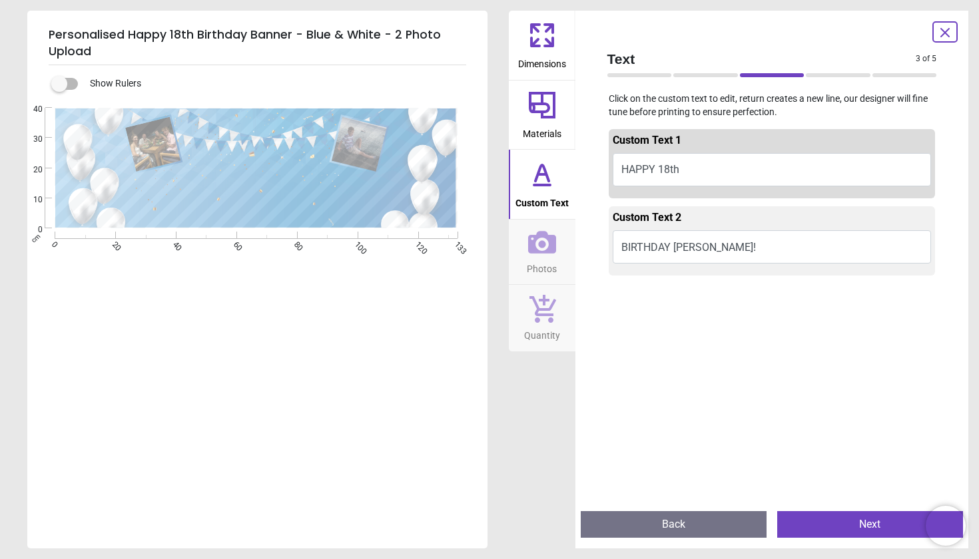
click at [861, 522] on button "Next" at bounding box center [870, 524] width 186 height 27
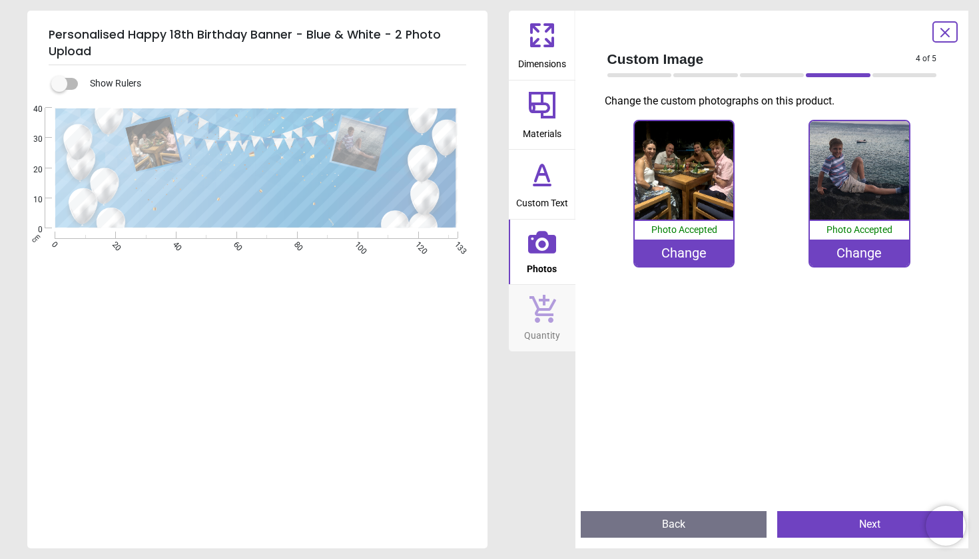
click at [861, 522] on button "Next" at bounding box center [870, 524] width 186 height 27
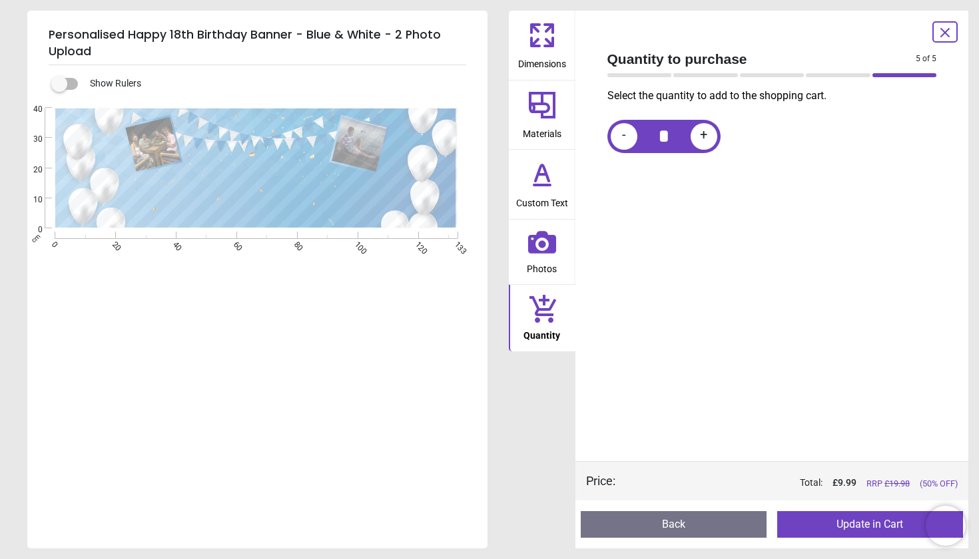
click at [545, 263] on span "Photos" at bounding box center [542, 266] width 30 height 20
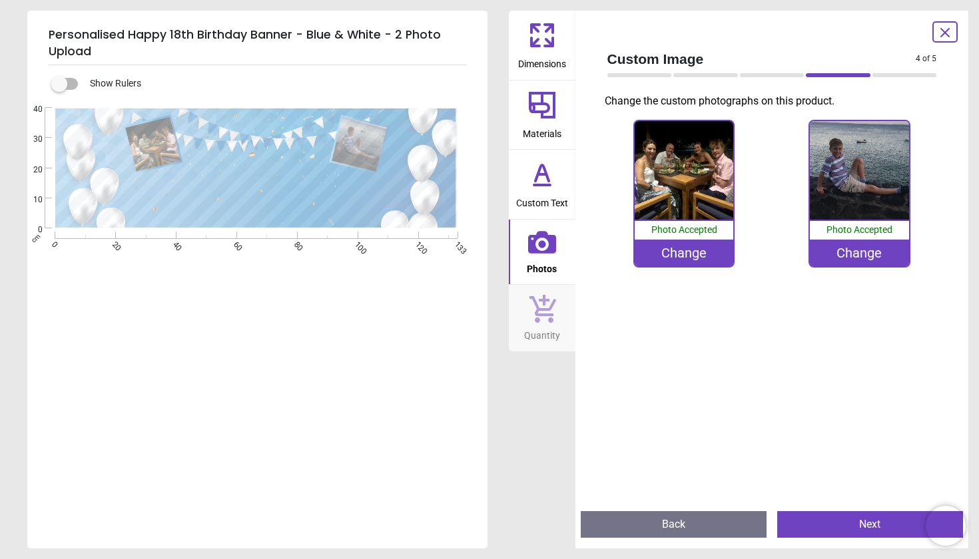
click at [652, 244] on div "Change" at bounding box center [683, 253] width 99 height 27
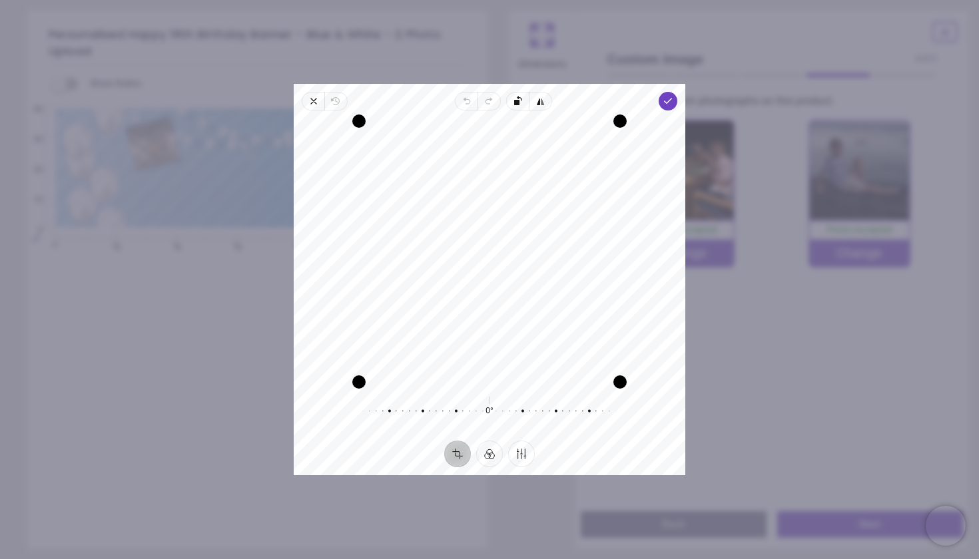
drag, startPoint x: 533, startPoint y: 186, endPoint x: 537, endPoint y: 198, distance: 12.6
click at [537, 198] on div "Recenter" at bounding box center [489, 251] width 370 height 261
click at [667, 101] on polyline "button" at bounding box center [667, 101] width 7 height 5
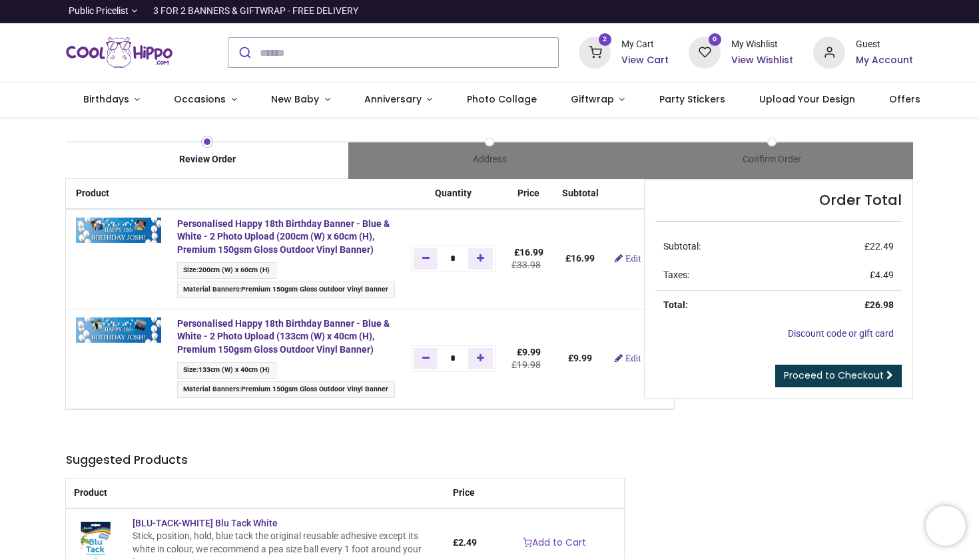
click at [810, 369] on span "Proceed to Checkout" at bounding box center [834, 375] width 100 height 13
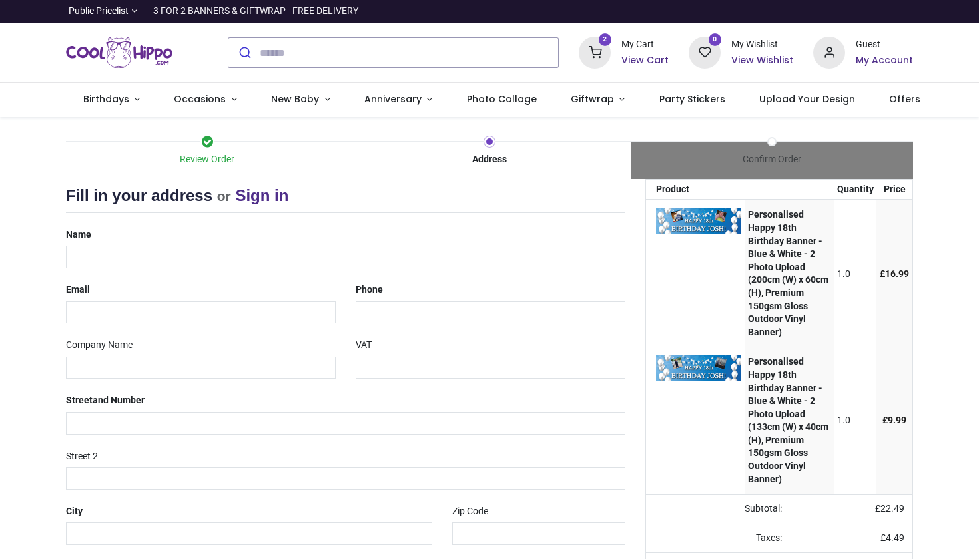
select select "***"
type input "**********"
type input "*"
type input "**********"
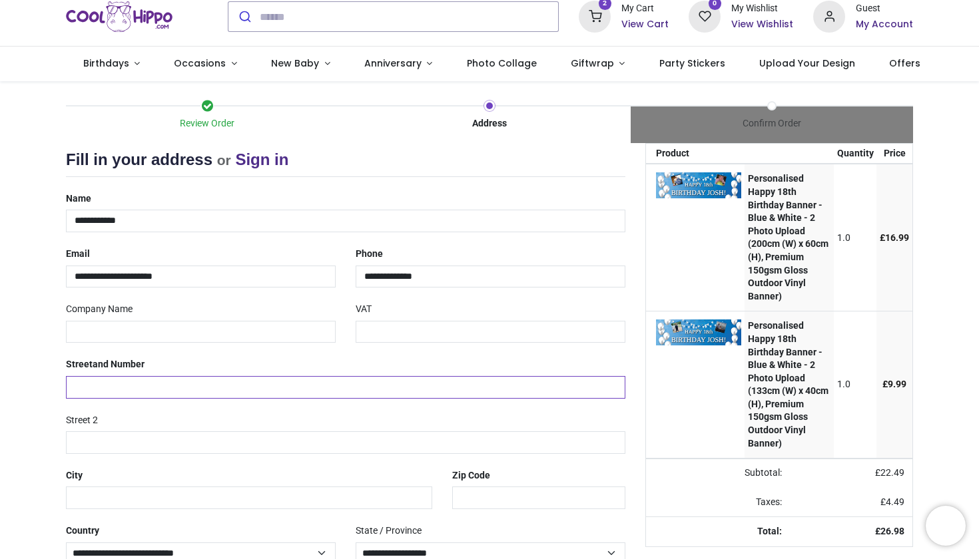
scroll to position [37, 0]
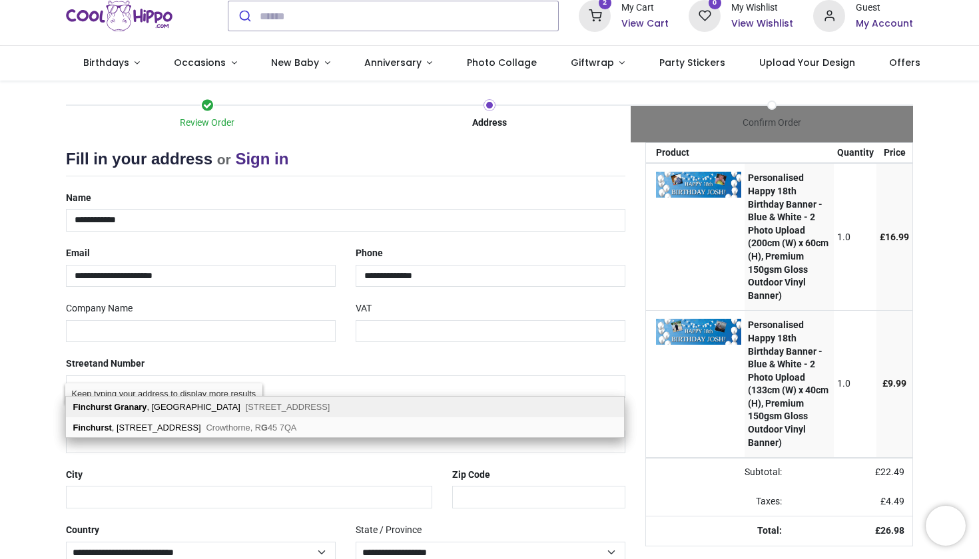
click at [209, 413] on div "Finchurst Granary , Summerhill Goudhurst, Cranbrook, TN17 1JT" at bounding box center [345, 407] width 558 height 21
type input "**********"
type input "*********"
type input "********"
select select "***"
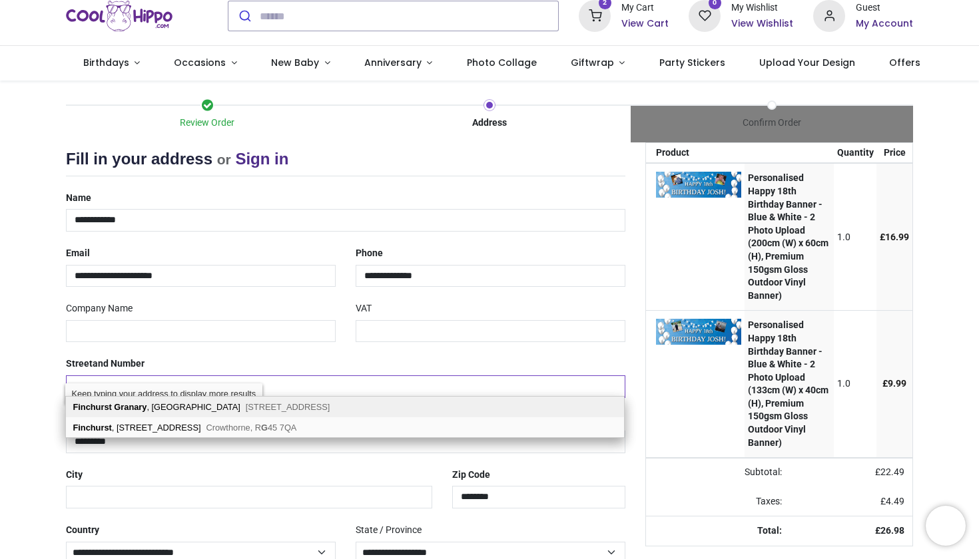
select select "***"
type input "*********"
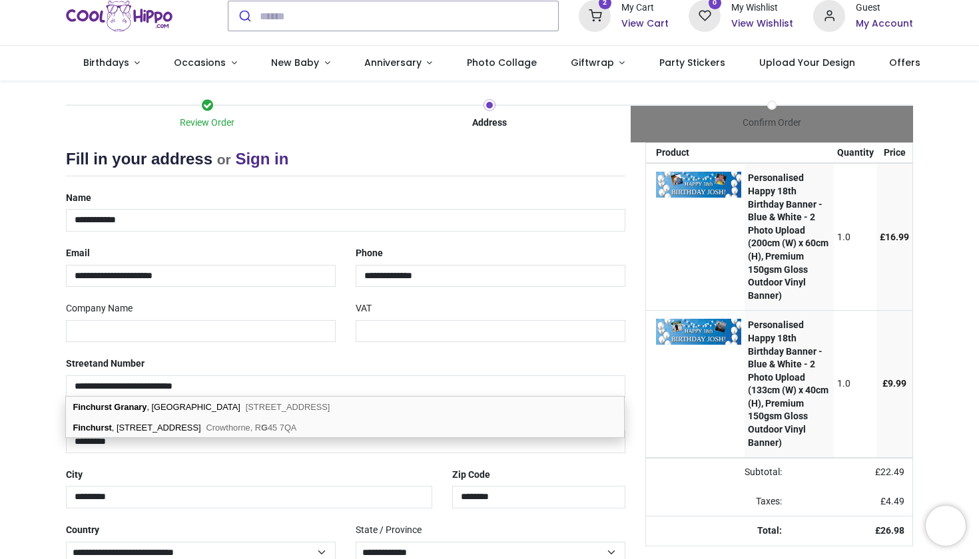
click at [499, 369] on div "**********" at bounding box center [345, 375] width 579 height 45
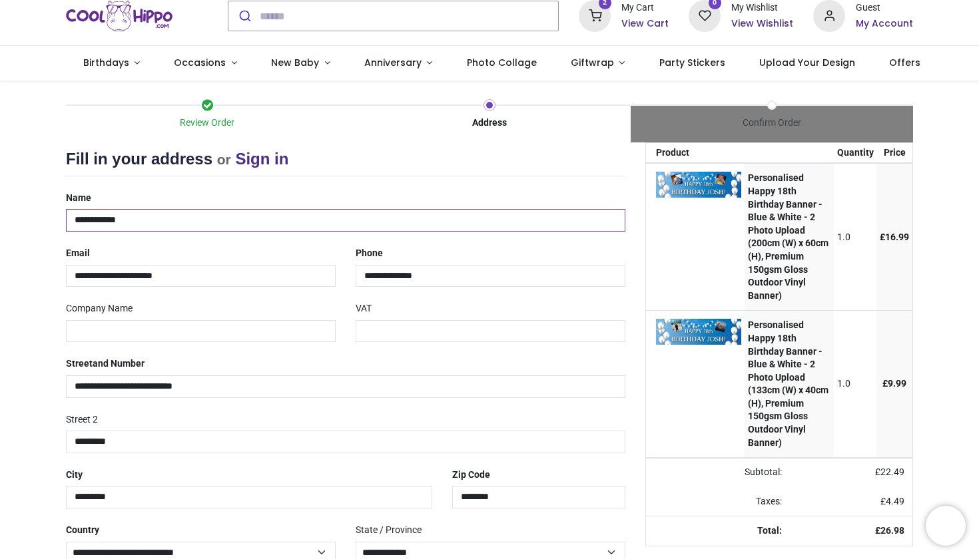
click at [86, 219] on input "**********" at bounding box center [345, 220] width 559 height 23
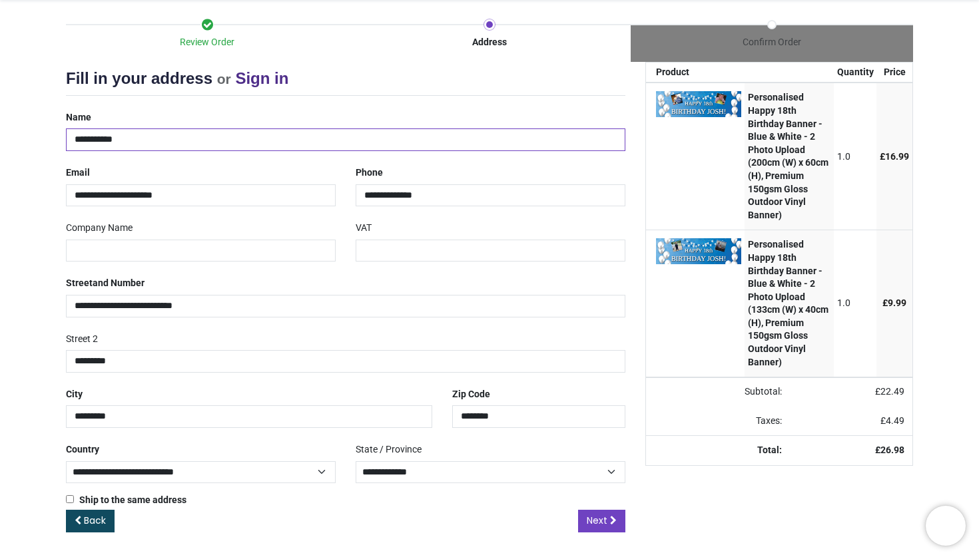
scroll to position [112, 0]
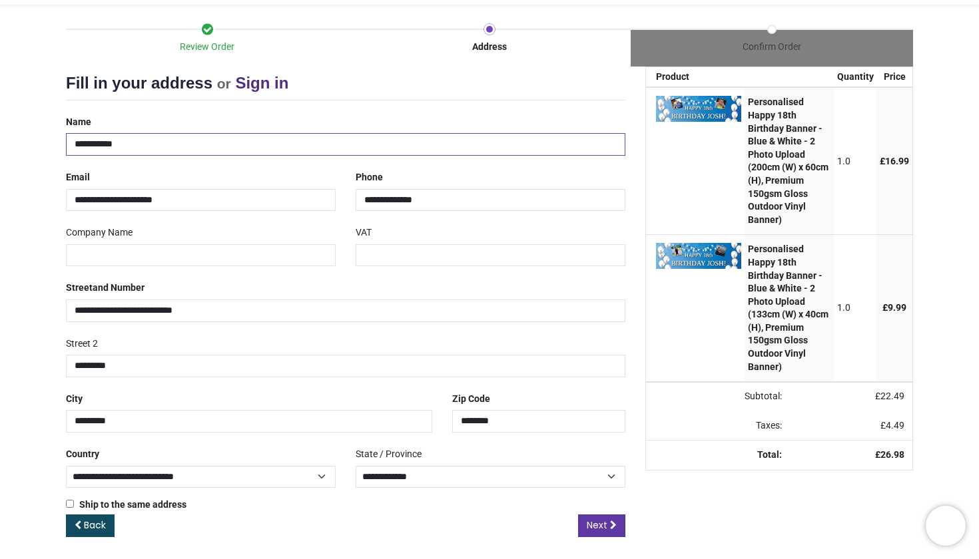
type input "**********"
click at [610, 523] on icon at bounding box center [613, 525] width 7 height 9
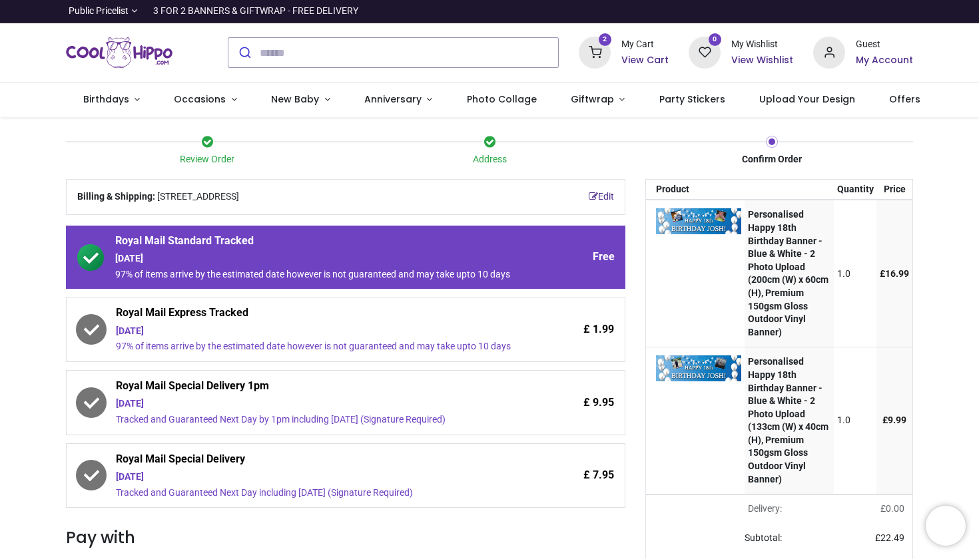
click at [525, 319] on div "£ 1.99" at bounding box center [564, 330] width 100 height 48
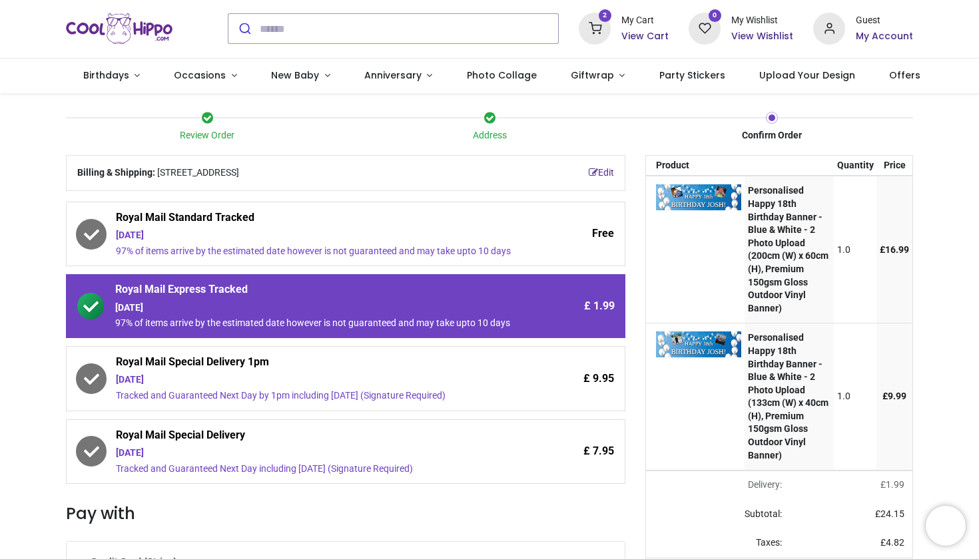
scroll to position [29, 0]
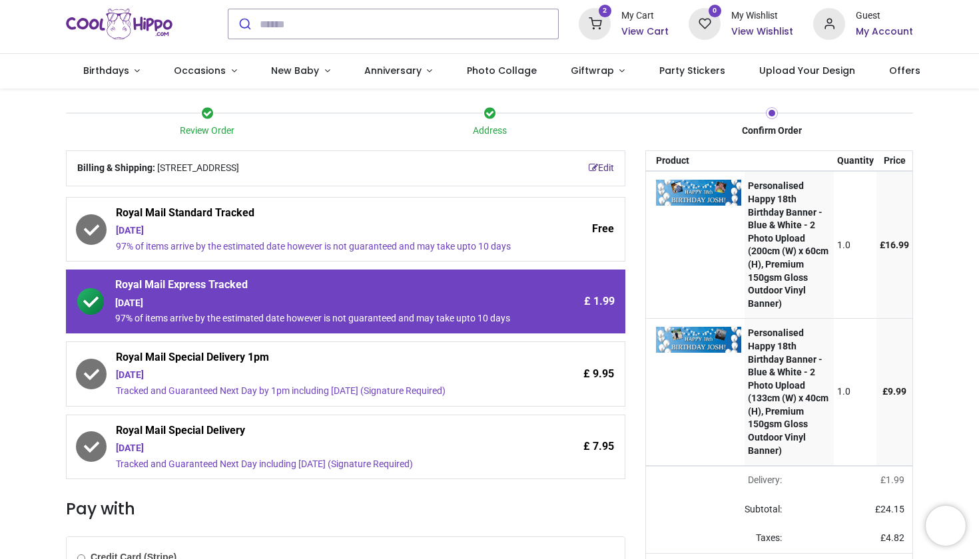
click at [514, 213] on div "Free" at bounding box center [564, 230] width 100 height 48
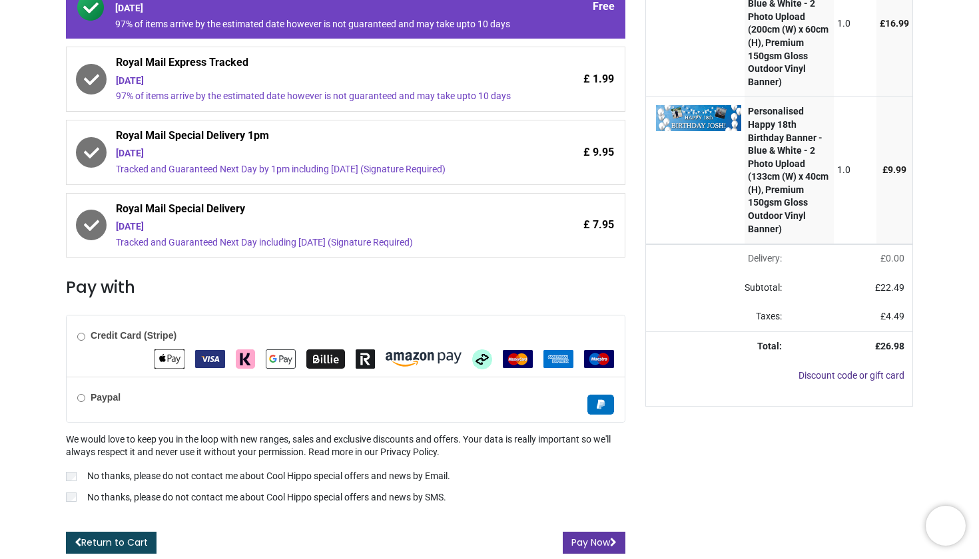
scroll to position [268, 0]
click at [583, 541] on button "Pay Now" at bounding box center [593, 543] width 63 height 23
